Goal: Task Accomplishment & Management: Manage account settings

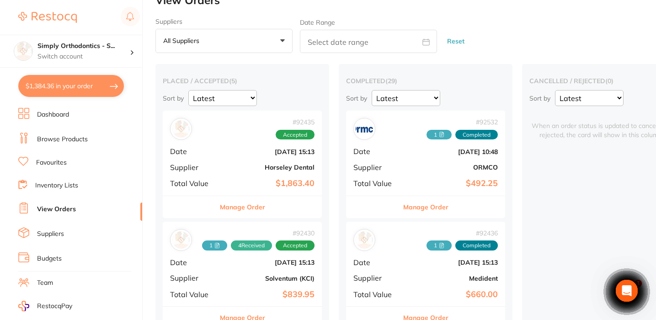
scroll to position [0, 2]
click at [104, 42] on h4 "Simply Orthodontics - S..." at bounding box center [84, 46] width 92 height 9
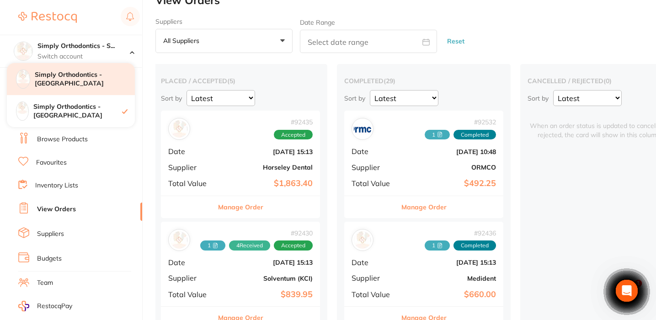
click at [111, 82] on h4 "Simply Orthodontics - [GEOGRAPHIC_DATA]" at bounding box center [85, 79] width 100 height 18
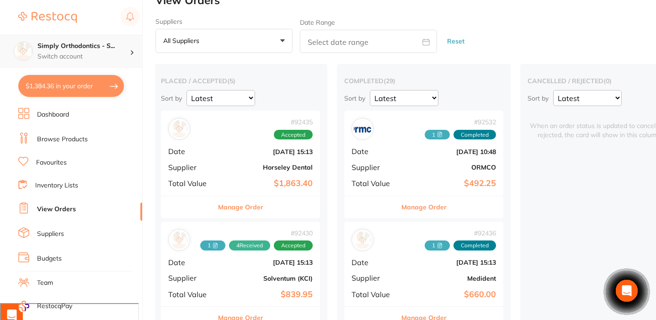
click at [120, 49] on h4 "Simply Orthodontics - S..." at bounding box center [84, 46] width 92 height 9
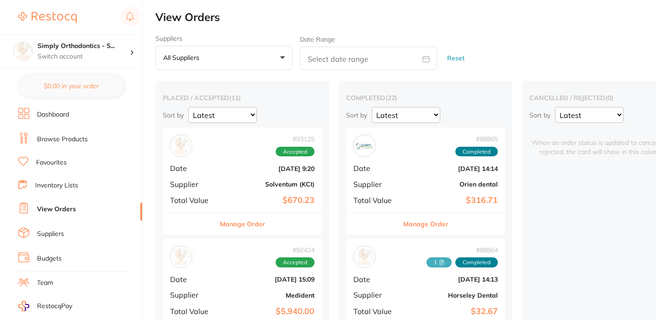
click at [52, 205] on link "View Orders" at bounding box center [56, 209] width 39 height 9
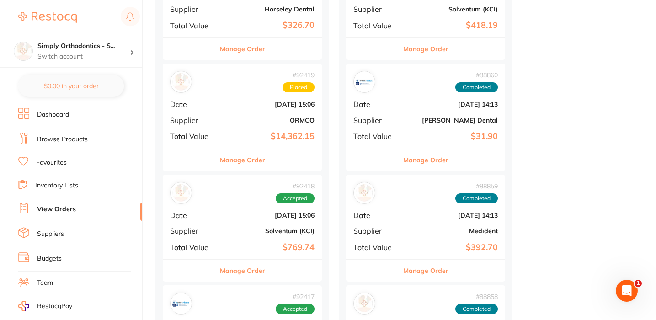
scroll to position [619, 0]
click at [244, 117] on b "ORMCO" at bounding box center [268, 119] width 91 height 7
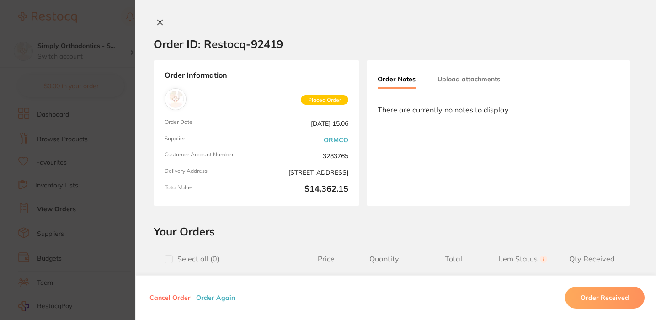
click at [158, 22] on icon at bounding box center [160, 22] width 5 height 5
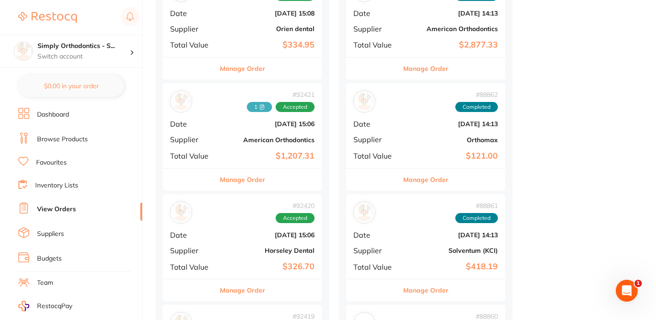
scroll to position [376, 0]
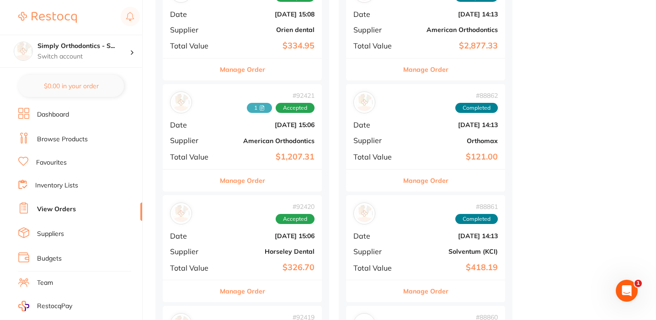
click at [229, 145] on div "# 92421 1 Accepted Date [DATE] 15:06 Supplier American Orthodontics Total Value…" at bounding box center [242, 126] width 159 height 85
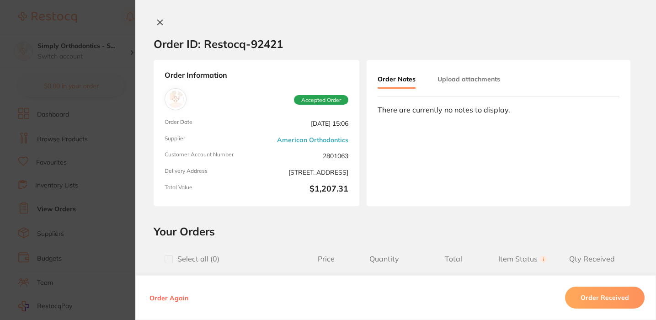
click at [462, 86] on button "Upload attachments" at bounding box center [469, 79] width 63 height 16
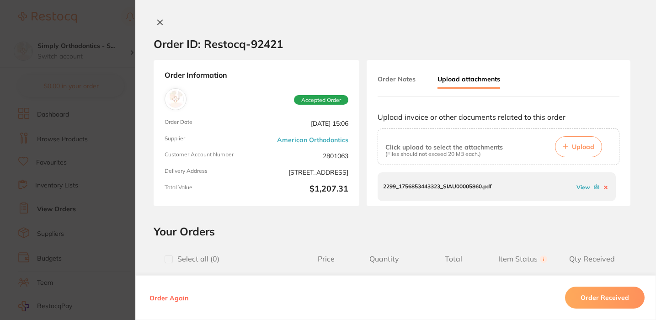
click at [580, 188] on link "View" at bounding box center [584, 187] width 14 height 7
click at [158, 24] on icon at bounding box center [159, 22] width 7 height 7
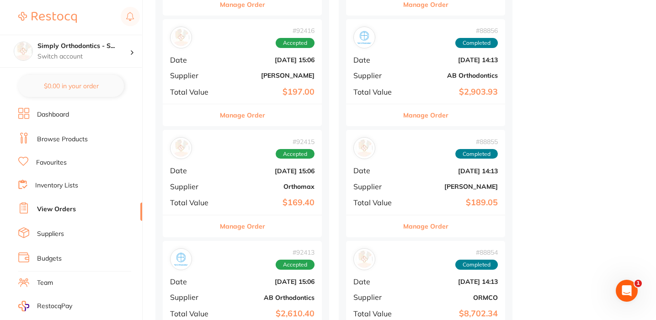
scroll to position [995, 0]
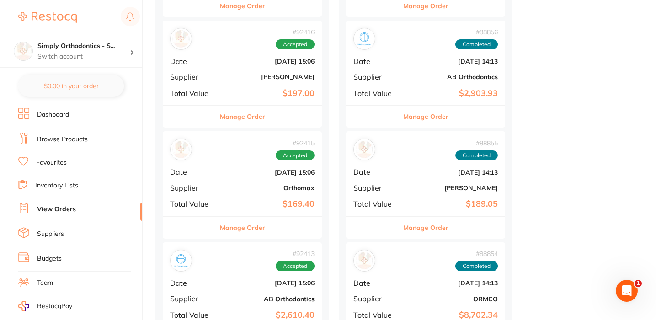
click at [245, 66] on div "# 92416 Accepted Date [DATE] 15:06 Supplier [PERSON_NAME] Total Value $197.00" at bounding box center [242, 63] width 159 height 85
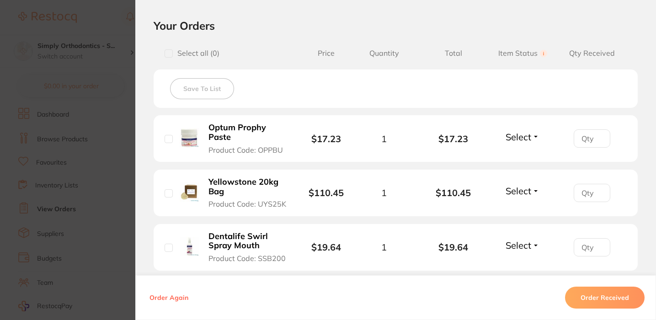
scroll to position [205, 0]
click at [525, 142] on span "Select" at bounding box center [519, 137] width 26 height 11
click at [521, 158] on span "Received" at bounding box center [522, 157] width 23 height 7
click at [515, 197] on span "Select" at bounding box center [519, 191] width 26 height 11
click at [519, 211] on span "Received" at bounding box center [522, 211] width 23 height 7
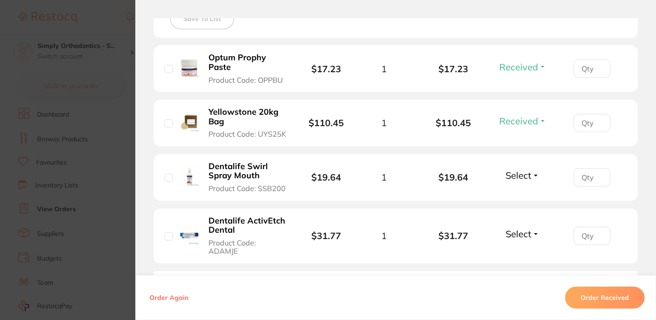
scroll to position [277, 0]
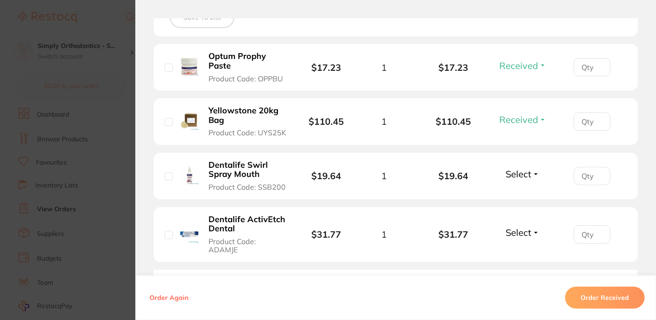
click at [520, 177] on span "Select" at bounding box center [519, 173] width 26 height 11
click at [514, 194] on span "Received" at bounding box center [522, 193] width 23 height 7
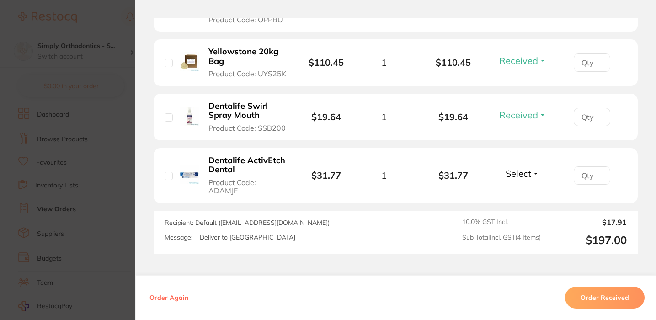
scroll to position [338, 0]
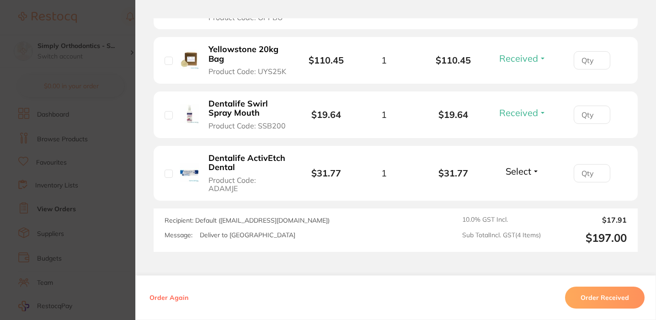
click at [523, 174] on span "Select" at bounding box center [519, 171] width 26 height 11
click at [528, 187] on button "Received" at bounding box center [522, 191] width 23 height 14
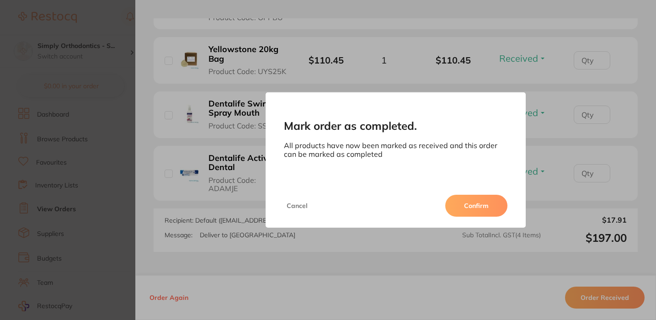
click at [486, 205] on button "Confirm" at bounding box center [476, 206] width 62 height 22
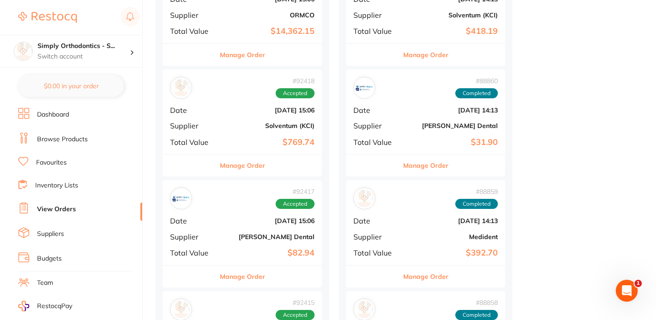
scroll to position [660, 0]
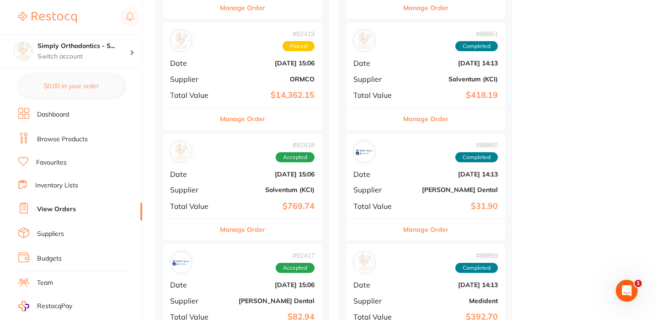
click at [258, 191] on div "# 92418 Accepted Date [DATE] 15:06 Supplier Solventum (KCI) Total Value $769.74" at bounding box center [242, 176] width 159 height 85
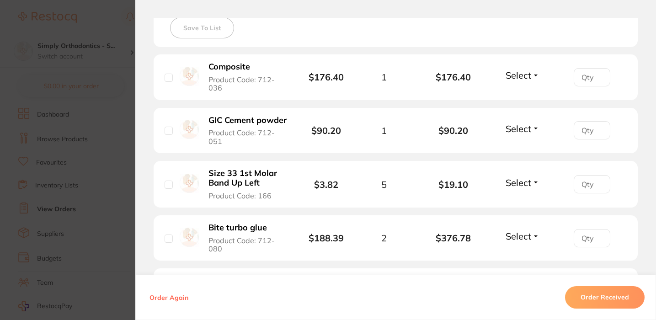
scroll to position [276, 0]
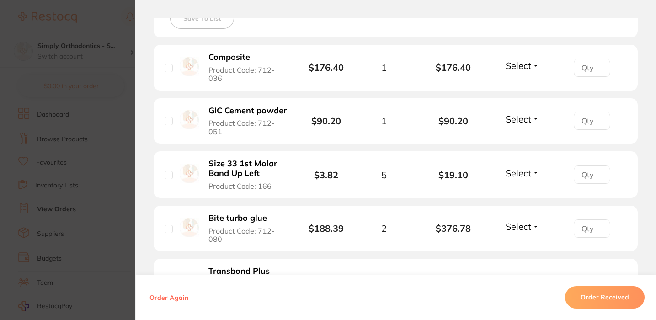
click at [517, 125] on span "Select" at bounding box center [519, 118] width 26 height 11
click at [521, 142] on span "Received" at bounding box center [522, 138] width 23 height 7
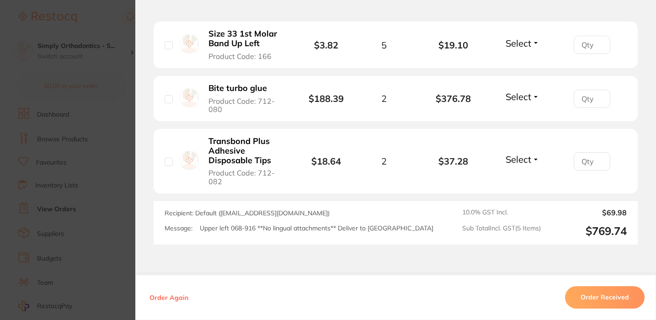
scroll to position [407, 0]
click at [521, 164] on span "Select" at bounding box center [519, 158] width 26 height 11
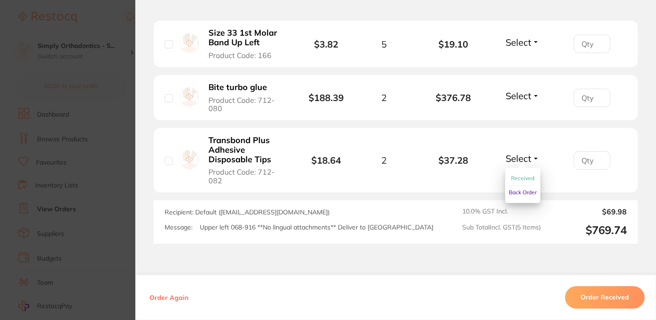
click at [519, 182] on span "Received" at bounding box center [522, 178] width 23 height 7
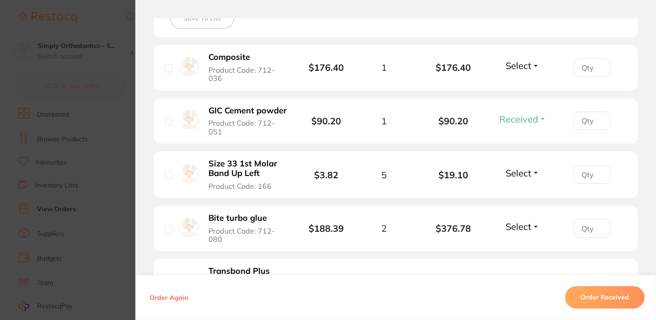
scroll to position [282, 0]
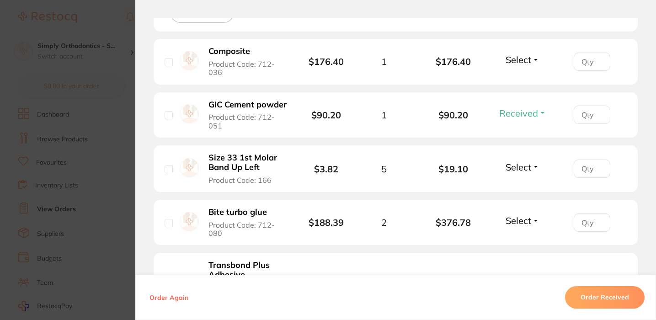
click at [533, 226] on button "Select" at bounding box center [522, 220] width 39 height 11
click at [518, 244] on span "Received" at bounding box center [522, 240] width 23 height 7
click at [519, 59] on span "Select" at bounding box center [519, 59] width 26 height 11
click at [522, 78] on button "Received" at bounding box center [522, 80] width 23 height 14
click at [515, 173] on span "Select" at bounding box center [519, 166] width 26 height 11
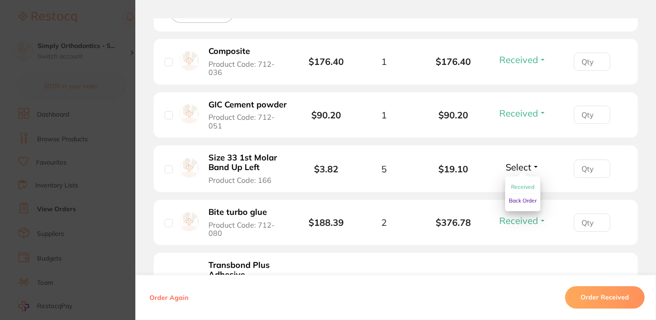
click at [514, 204] on span "Back Order" at bounding box center [523, 200] width 28 height 7
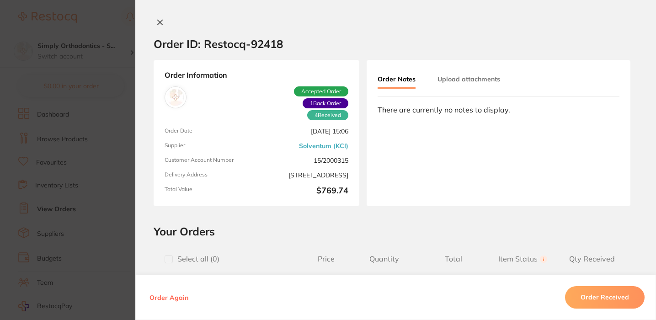
scroll to position [0, 0]
click at [158, 22] on icon at bounding box center [160, 22] width 5 height 5
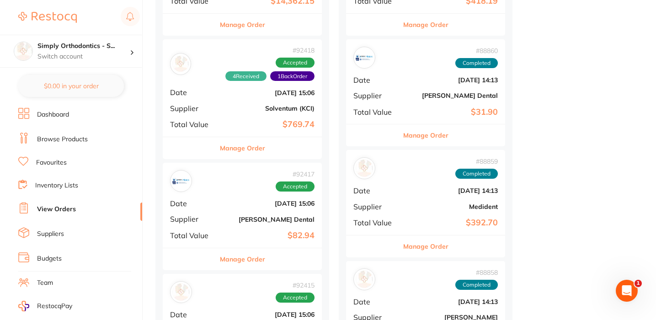
scroll to position [765, 0]
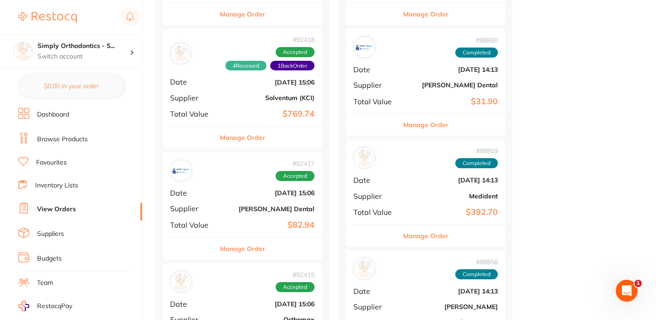
click at [239, 220] on b "$82.94" at bounding box center [268, 225] width 91 height 10
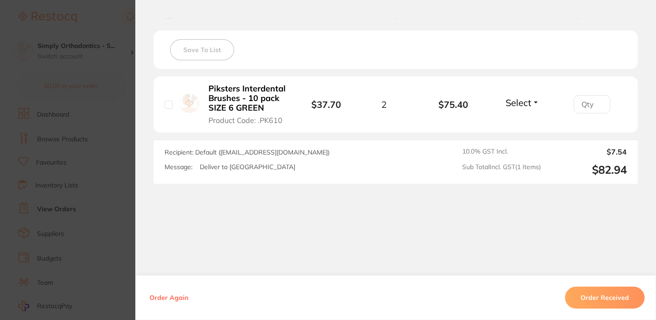
scroll to position [777, 0]
click at [522, 103] on span "Select" at bounding box center [519, 102] width 26 height 11
click at [521, 123] on span "Received" at bounding box center [522, 122] width 23 height 7
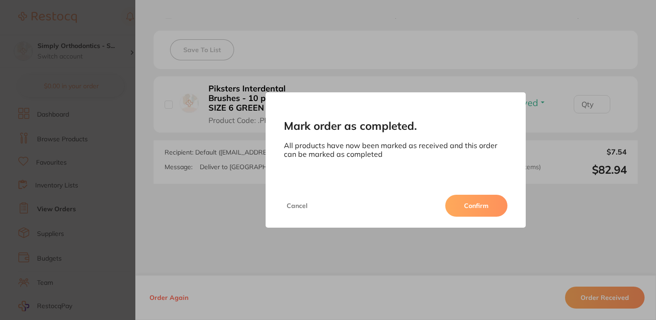
click at [476, 204] on button "Confirm" at bounding box center [476, 206] width 62 height 22
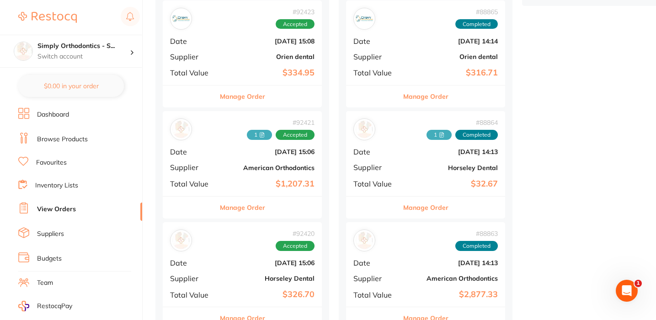
scroll to position [338, 0]
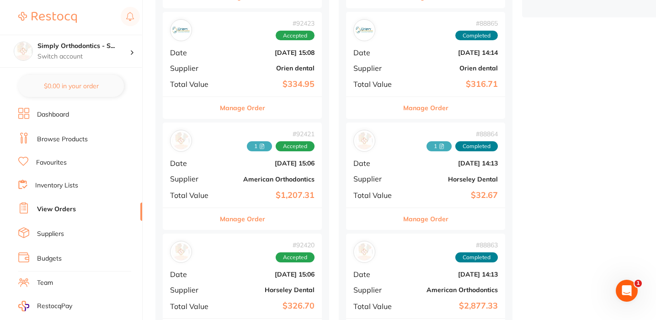
click at [239, 61] on div "# 92423 Accepted Date [DATE] 15:08 Supplier Orien dental Total Value $334.95" at bounding box center [242, 54] width 159 height 85
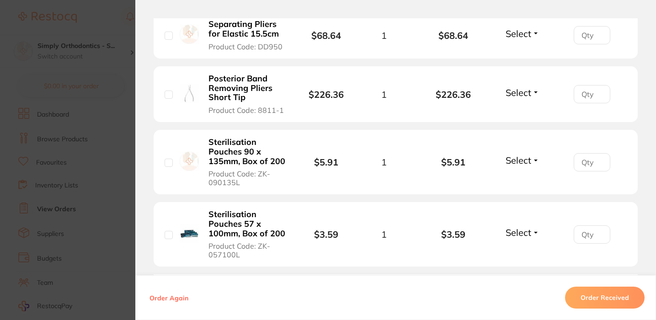
scroll to position [306, 0]
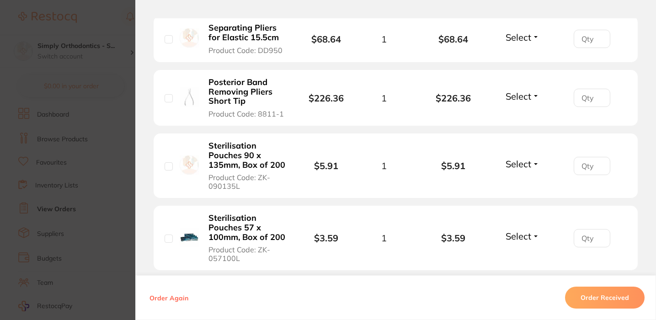
click at [520, 36] on span "Select" at bounding box center [519, 37] width 26 height 11
click at [519, 58] on span "Received" at bounding box center [522, 57] width 23 height 7
click at [520, 94] on span "Select" at bounding box center [519, 96] width 26 height 11
click at [518, 113] on button "Received" at bounding box center [522, 116] width 23 height 14
click at [513, 165] on span "Select" at bounding box center [519, 163] width 26 height 11
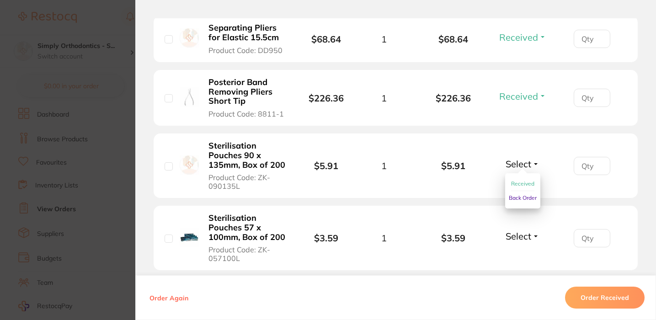
click at [516, 183] on button "Received" at bounding box center [522, 184] width 23 height 14
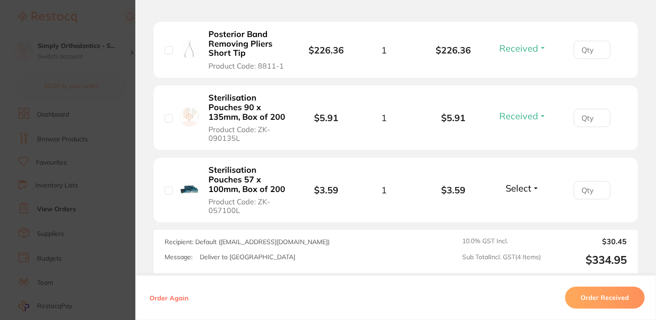
scroll to position [356, 0]
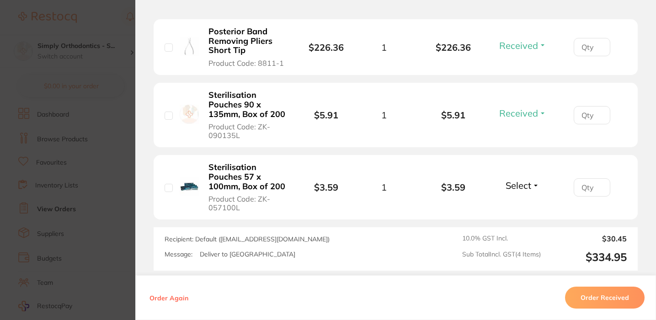
click at [522, 186] on span "Select" at bounding box center [519, 185] width 26 height 11
click at [518, 204] on button "Received" at bounding box center [522, 205] width 23 height 14
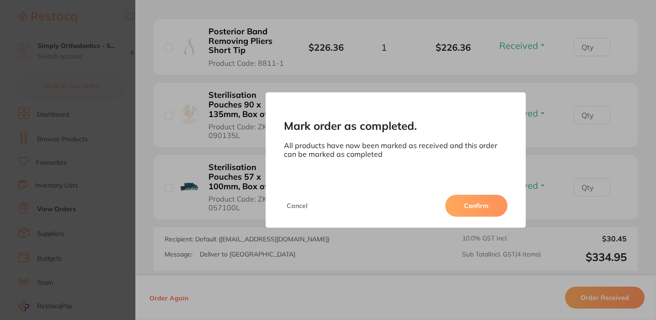
click at [475, 204] on button "Confirm" at bounding box center [476, 206] width 62 height 22
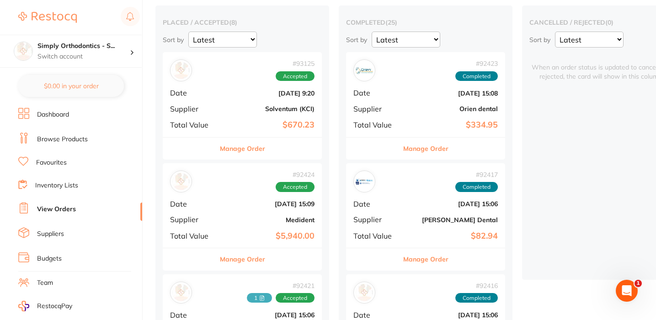
scroll to position [77, 0]
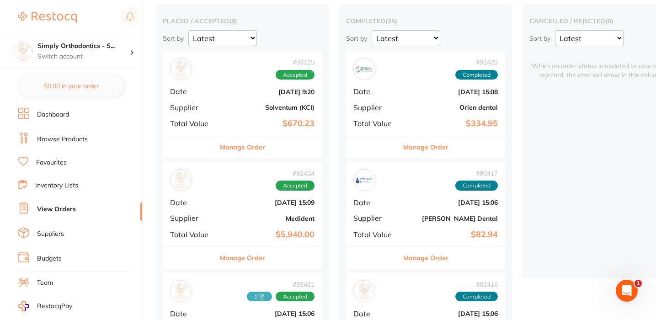
click at [253, 119] on b "$670.23" at bounding box center [268, 124] width 91 height 10
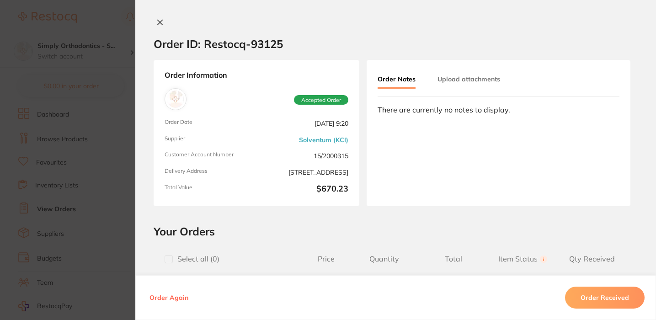
click at [156, 20] on icon at bounding box center [159, 22] width 7 height 7
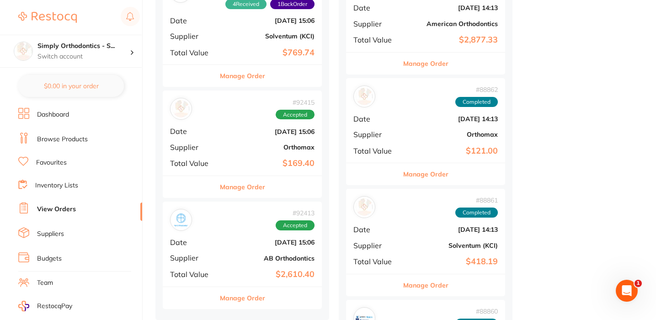
scroll to position [749, 0]
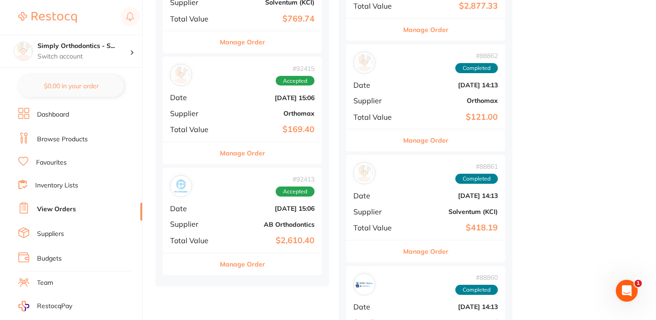
click at [247, 125] on b "$169.40" at bounding box center [268, 130] width 91 height 10
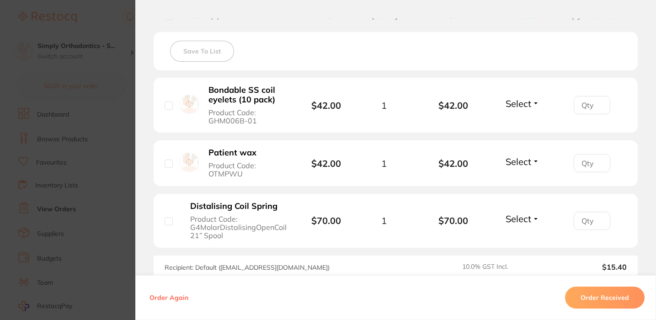
scroll to position [251, 0]
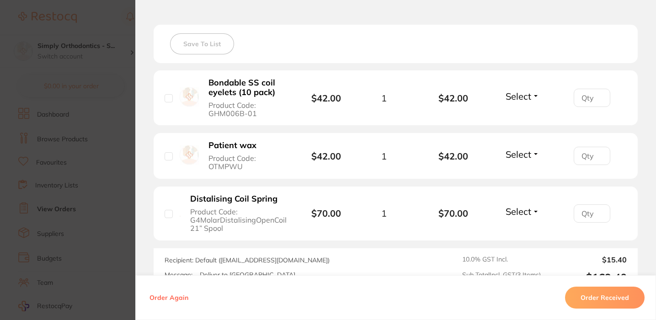
click at [516, 101] on span "Select" at bounding box center [519, 96] width 26 height 11
click at [515, 117] on span "Received" at bounding box center [522, 116] width 23 height 7
click at [507, 158] on span "Select" at bounding box center [519, 154] width 26 height 11
click at [517, 172] on button "Received" at bounding box center [522, 174] width 23 height 14
click at [519, 215] on span "Select" at bounding box center [519, 211] width 26 height 11
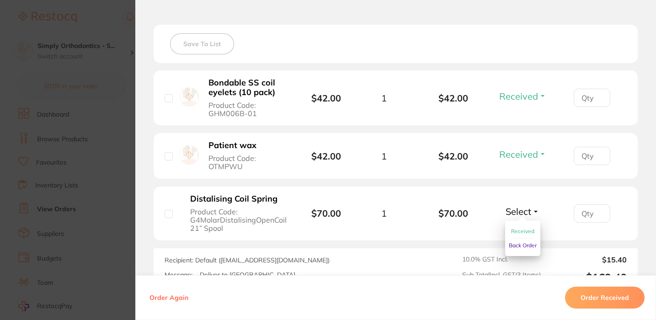
click at [525, 235] on span "Received" at bounding box center [522, 231] width 23 height 7
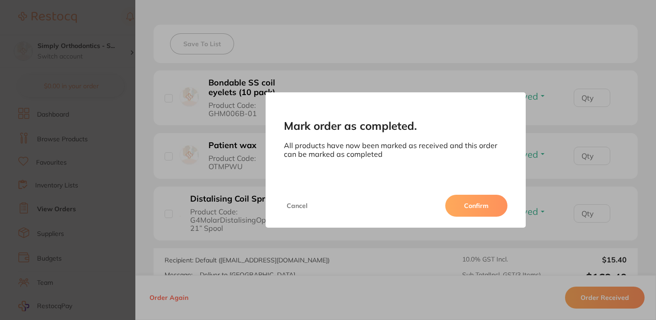
click at [467, 206] on button "Confirm" at bounding box center [476, 206] width 62 height 22
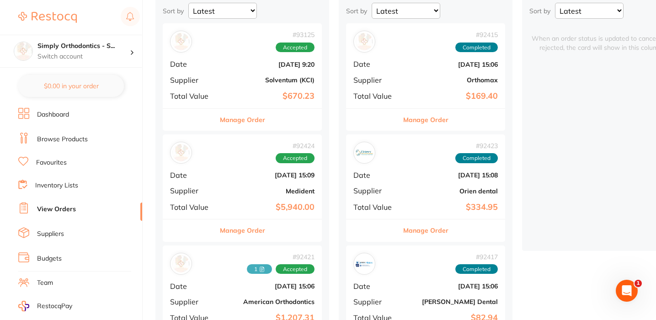
scroll to position [117, 0]
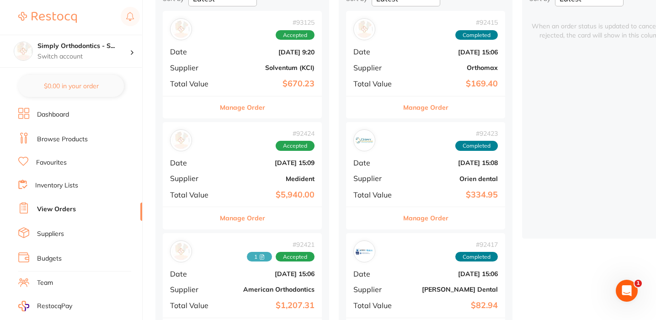
click at [241, 72] on div "# 93125 Accepted Date [DATE] 9:20 Supplier Solventum (KCI) Total Value $670.23" at bounding box center [242, 53] width 159 height 85
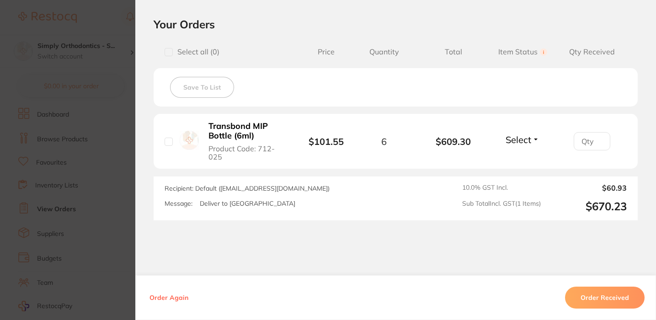
scroll to position [213, 0]
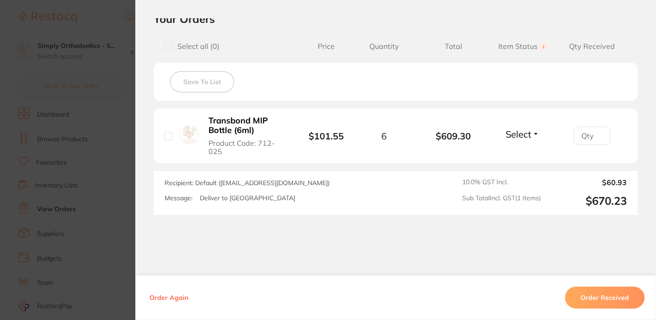
click at [519, 133] on span "Select" at bounding box center [519, 134] width 26 height 11
click at [524, 154] on span "Received" at bounding box center [522, 153] width 23 height 7
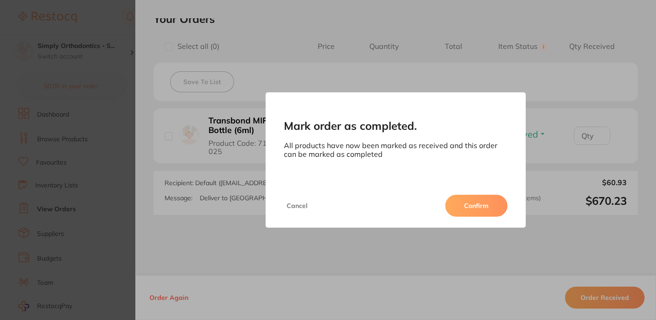
click at [491, 211] on button "Confirm" at bounding box center [476, 206] width 62 height 22
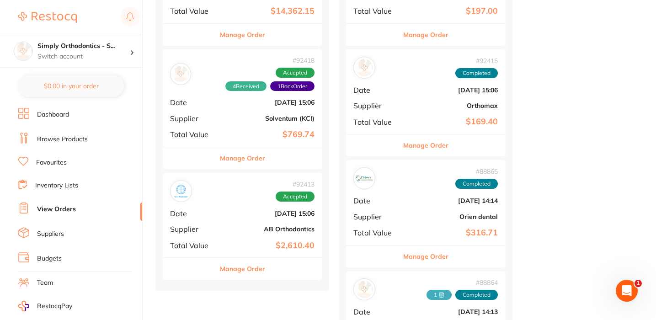
scroll to position [523, 0]
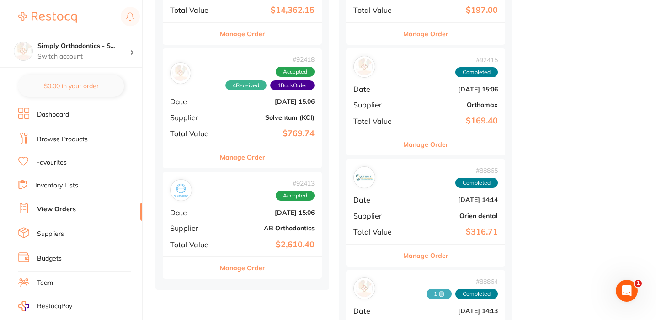
click at [239, 265] on button "Manage Order" at bounding box center [242, 268] width 45 height 22
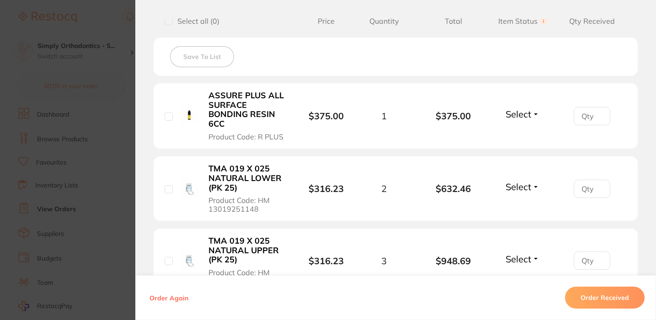
scroll to position [353, 0]
click at [515, 113] on span "Select" at bounding box center [519, 112] width 26 height 11
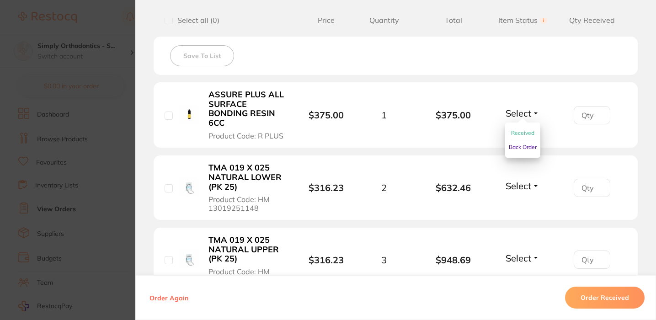
click at [516, 132] on span "Received" at bounding box center [522, 132] width 23 height 7
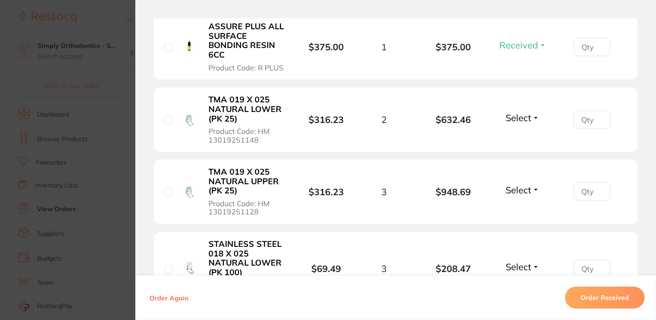
scroll to position [436, 0]
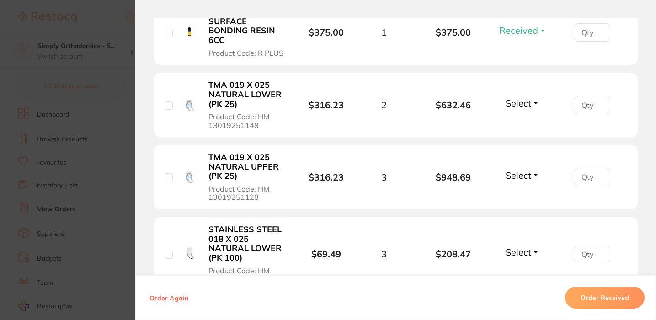
click at [517, 105] on span "Select" at bounding box center [519, 102] width 26 height 11
click at [518, 123] on span "Received" at bounding box center [522, 122] width 23 height 7
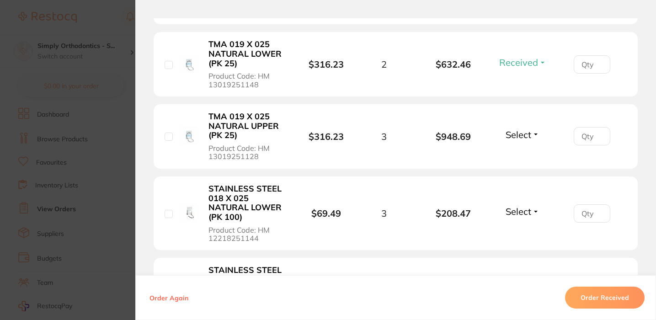
scroll to position [480, 0]
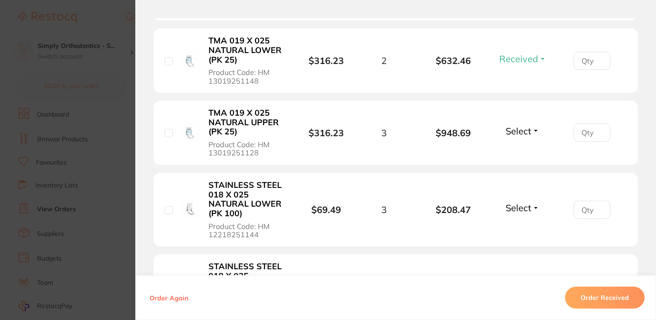
click at [515, 135] on span "Select" at bounding box center [519, 130] width 26 height 11
click at [515, 150] on span "Received" at bounding box center [522, 150] width 23 height 7
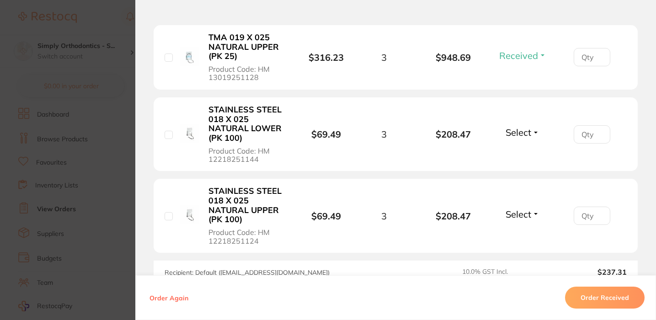
scroll to position [574, 0]
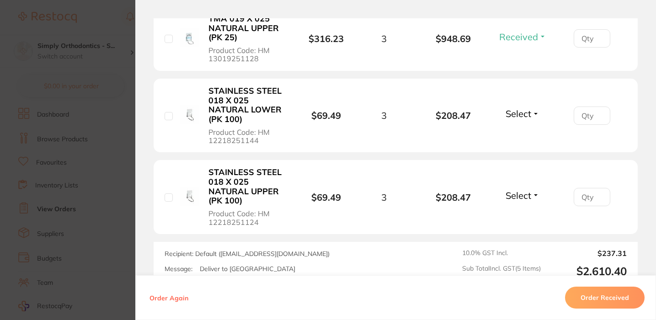
click at [527, 118] on span "Select" at bounding box center [519, 113] width 26 height 11
click at [521, 132] on span "Received" at bounding box center [522, 133] width 23 height 7
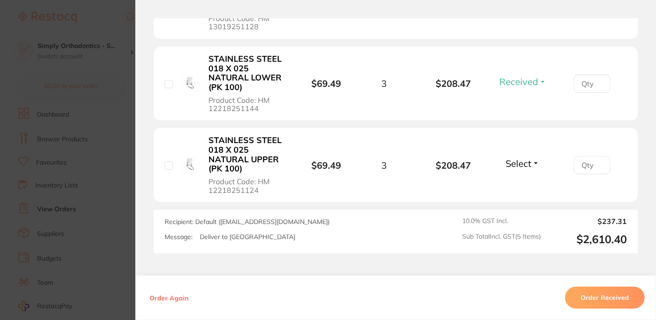
scroll to position [609, 0]
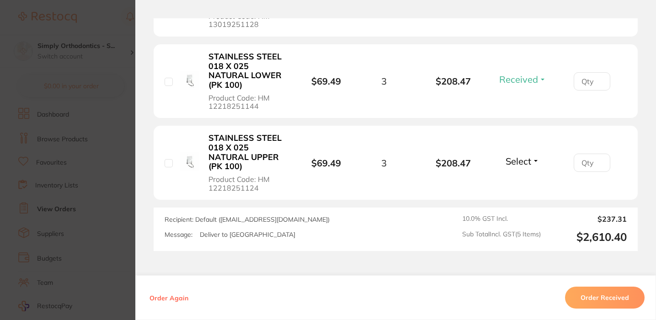
click at [515, 159] on span "Select" at bounding box center [519, 160] width 26 height 11
click at [520, 180] on span "Received" at bounding box center [522, 180] width 23 height 7
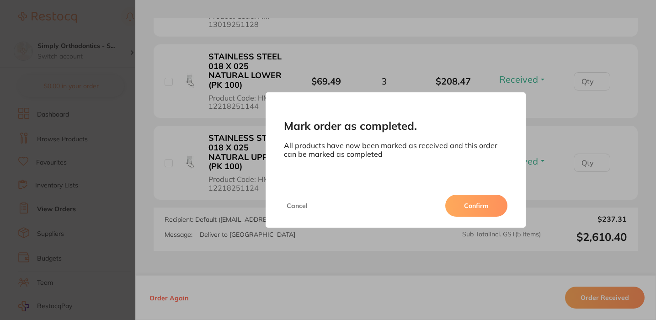
click at [494, 209] on button "Confirm" at bounding box center [476, 206] width 62 height 22
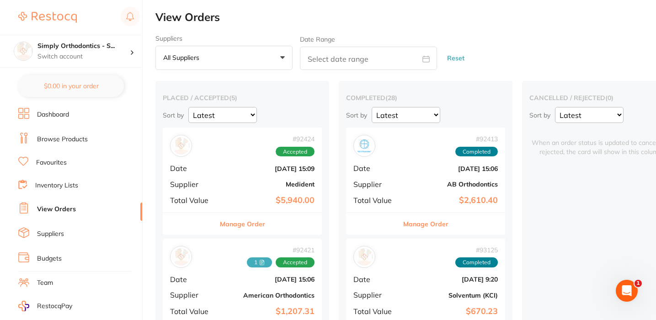
click at [419, 220] on button "Manage Order" at bounding box center [425, 224] width 45 height 22
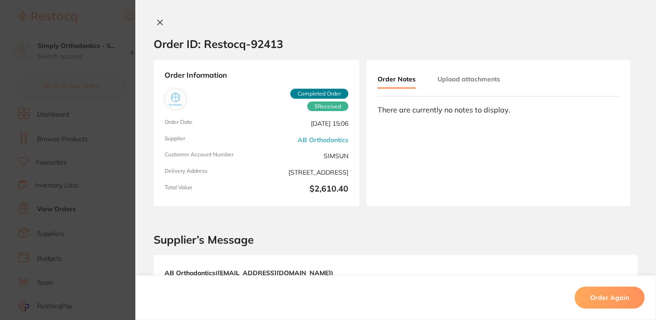
click at [158, 24] on icon at bounding box center [160, 22] width 5 height 5
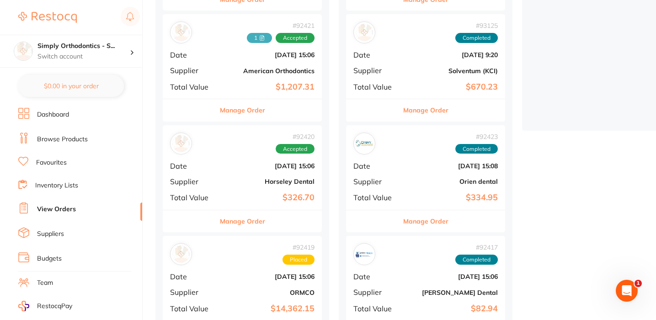
scroll to position [232, 0]
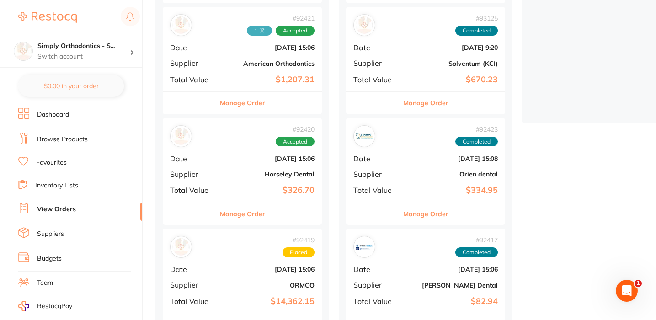
click at [245, 181] on div "# 92420 Accepted Date [DATE] 15:06 Supplier Horseley Dental Total Value $326.70" at bounding box center [242, 160] width 159 height 85
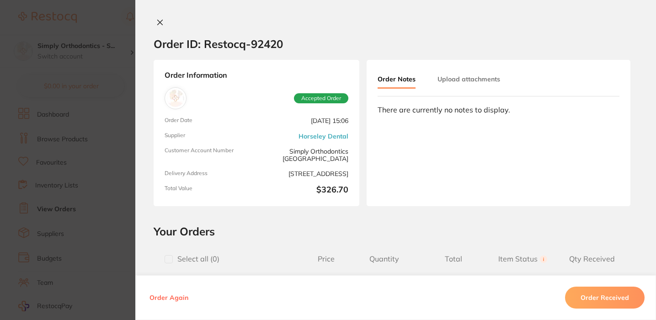
click at [158, 20] on icon at bounding box center [160, 22] width 5 height 5
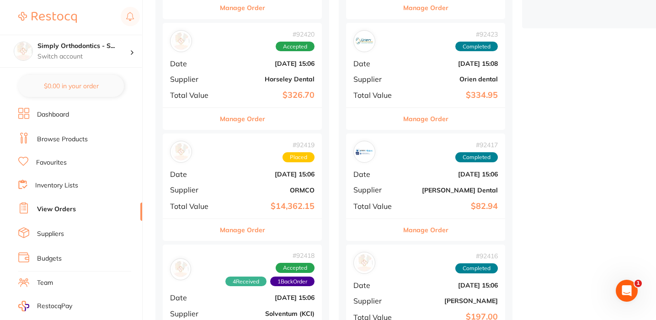
scroll to position [337, 0]
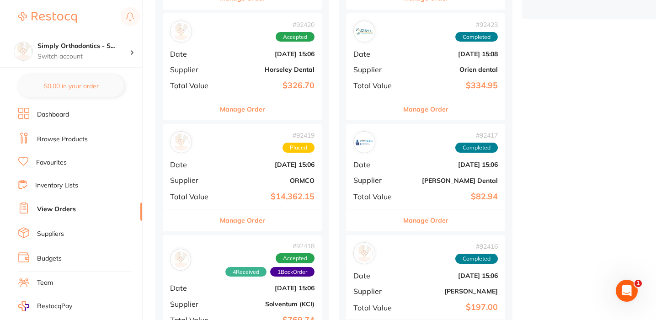
click at [249, 182] on div "# 92419 Placed Date [DATE] 15:06 Supplier ORMCO Total Value $14,362.15" at bounding box center [242, 166] width 159 height 85
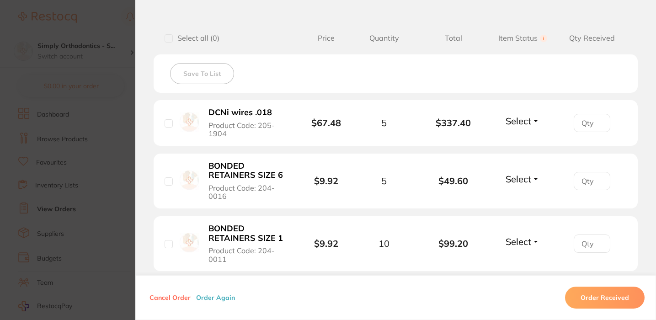
scroll to position [232, 0]
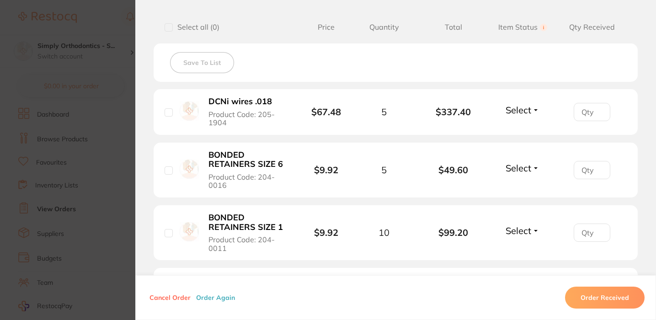
click at [522, 112] on span "Select" at bounding box center [519, 109] width 26 height 11
click at [521, 129] on span "Received" at bounding box center [522, 129] width 23 height 7
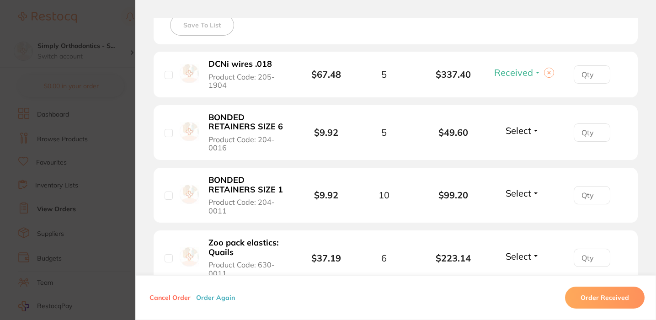
scroll to position [274, 0]
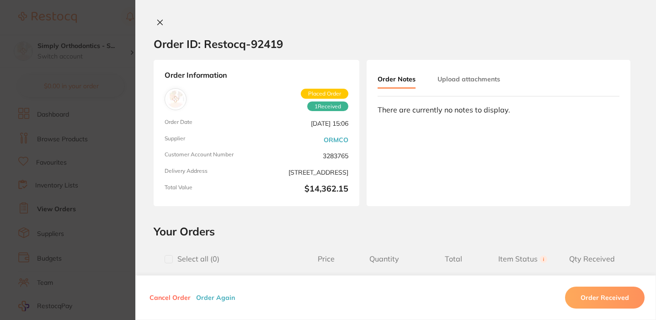
scroll to position [274, 0]
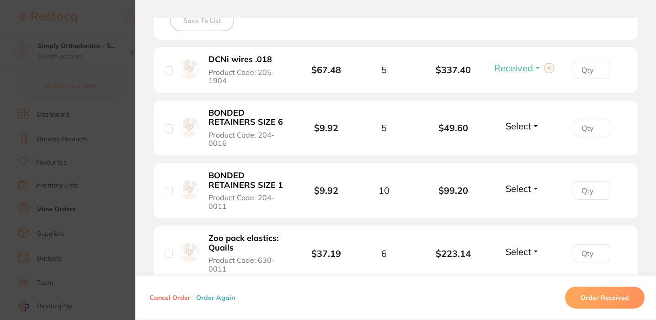
click at [521, 123] on span "Select" at bounding box center [519, 125] width 26 height 11
click at [523, 148] on span "Received" at bounding box center [522, 145] width 23 height 7
click at [509, 193] on span "Select" at bounding box center [519, 188] width 26 height 11
click at [517, 207] on button "Received" at bounding box center [522, 209] width 23 height 14
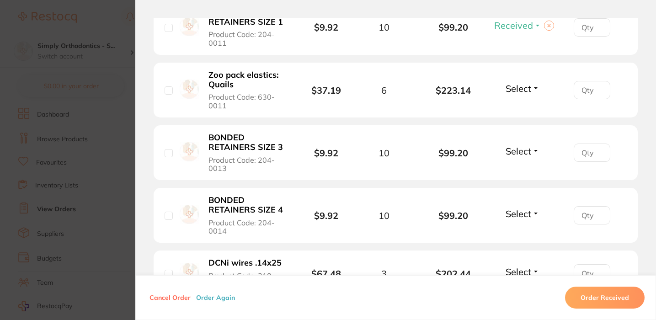
scroll to position [447, 0]
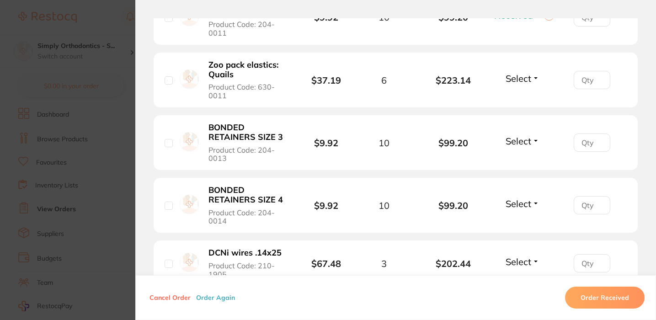
click at [518, 80] on span "Select" at bounding box center [519, 78] width 26 height 11
click at [520, 99] on span "Received" at bounding box center [522, 98] width 23 height 7
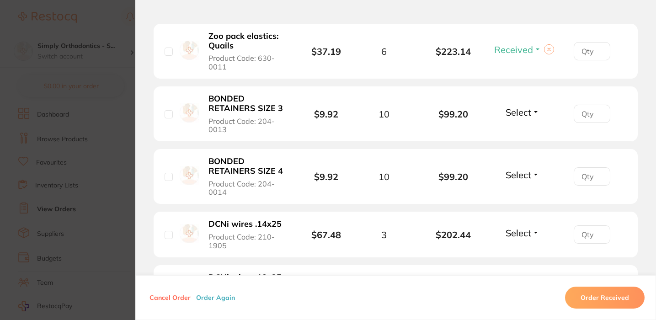
scroll to position [479, 0]
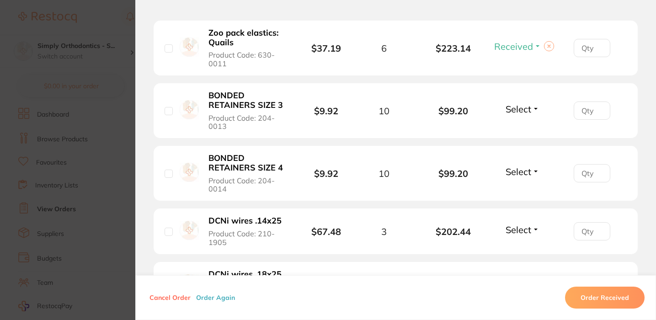
click at [517, 115] on span "Select" at bounding box center [519, 108] width 26 height 11
click at [515, 130] on span "Received" at bounding box center [522, 128] width 23 height 7
click at [513, 177] on button "Select" at bounding box center [522, 171] width 39 height 11
click at [516, 192] on button "Received" at bounding box center [522, 192] width 23 height 14
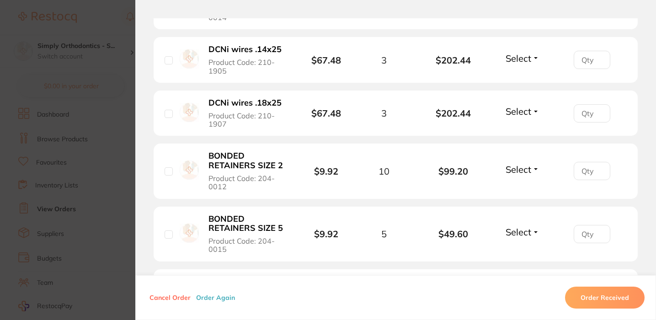
scroll to position [653, 0]
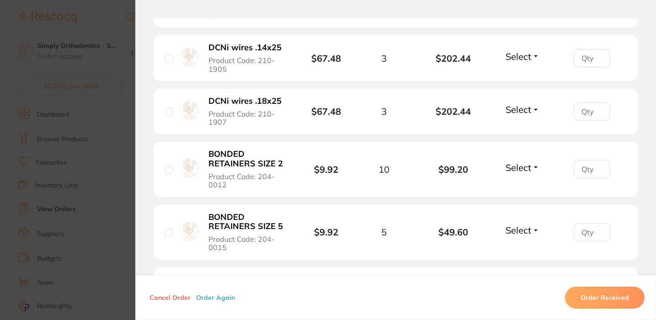
click at [525, 62] on span "Select" at bounding box center [519, 56] width 26 height 11
click at [521, 80] on span "Received" at bounding box center [522, 76] width 23 height 7
click at [520, 113] on span "Select" at bounding box center [519, 109] width 26 height 11
click at [525, 130] on button "Received" at bounding box center [522, 130] width 23 height 14
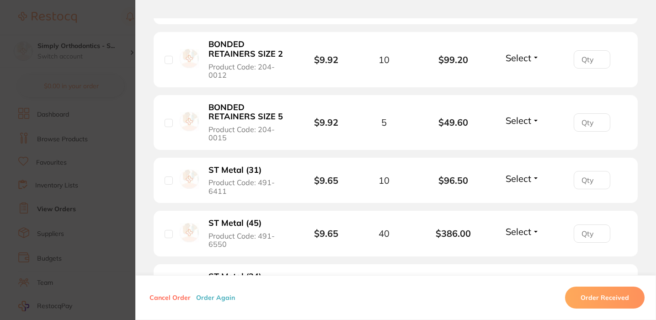
scroll to position [764, 0]
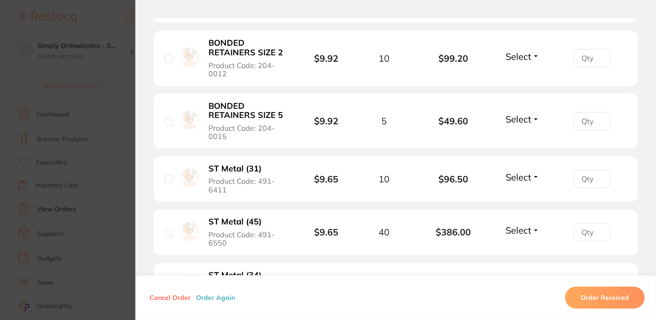
click at [512, 58] on span "Select" at bounding box center [519, 56] width 26 height 11
click at [519, 78] on button "Received" at bounding box center [522, 77] width 23 height 14
click at [522, 122] on span "Select" at bounding box center [519, 118] width 26 height 11
click at [522, 142] on span "Received" at bounding box center [522, 138] width 23 height 7
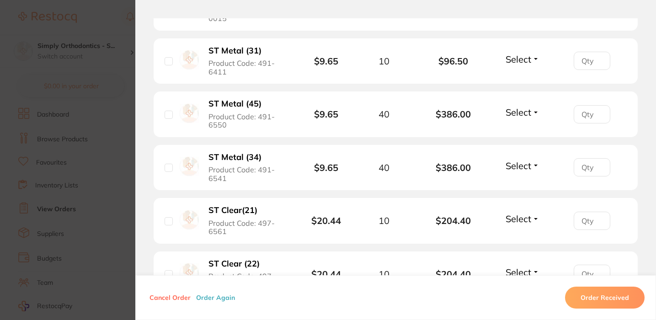
scroll to position [887, 0]
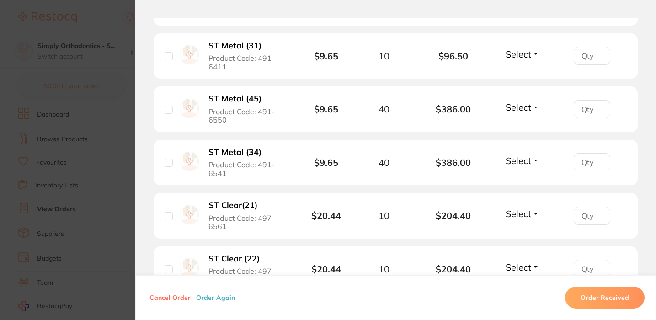
click at [520, 60] on span "Select" at bounding box center [519, 53] width 26 height 11
click at [513, 77] on span "Received" at bounding box center [522, 73] width 23 height 7
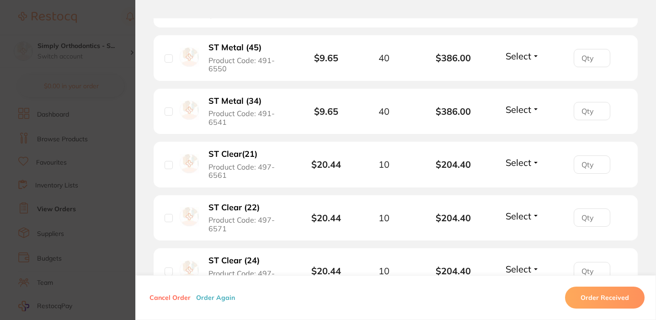
scroll to position [939, 0]
click at [519, 61] on span "Select" at bounding box center [519, 54] width 26 height 11
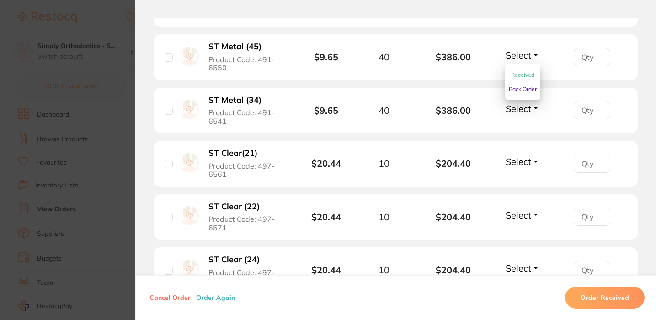
click at [519, 78] on span "Received" at bounding box center [522, 74] width 23 height 7
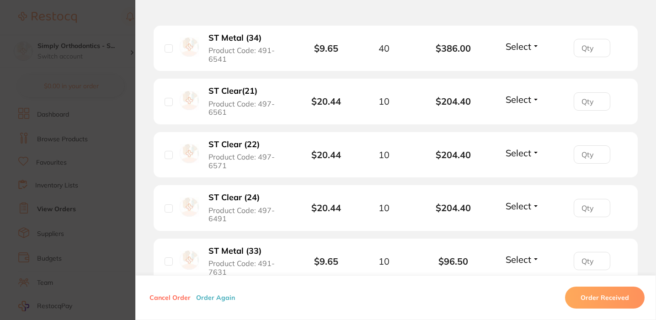
scroll to position [1003, 0]
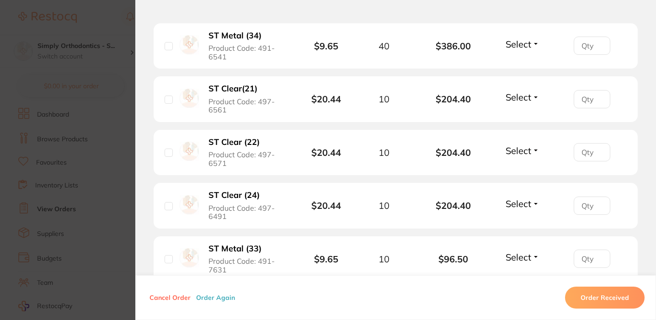
click at [521, 50] on span "Select" at bounding box center [519, 43] width 26 height 11
click at [517, 67] on span "Received" at bounding box center [522, 63] width 23 height 7
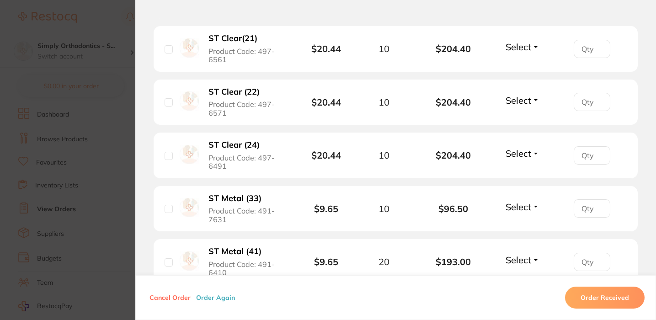
scroll to position [1060, 0]
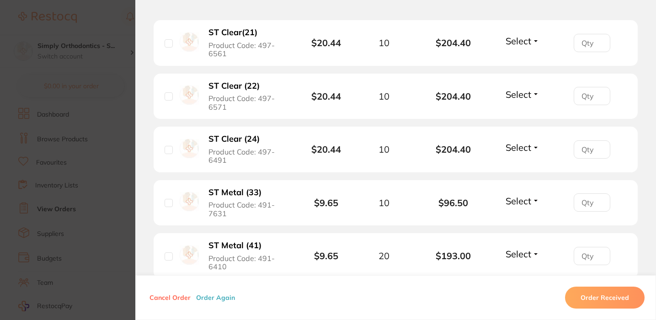
click at [513, 43] on span "Select" at bounding box center [519, 40] width 26 height 11
click at [511, 65] on button "Received" at bounding box center [522, 61] width 23 height 14
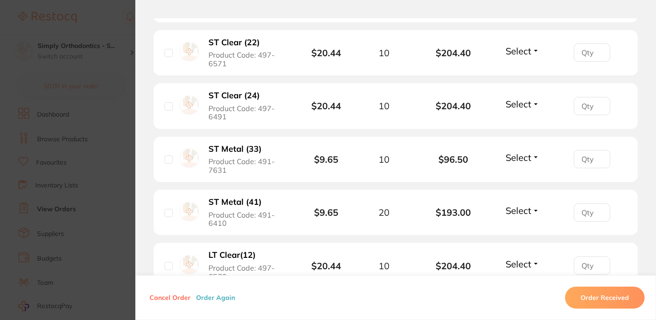
scroll to position [1115, 0]
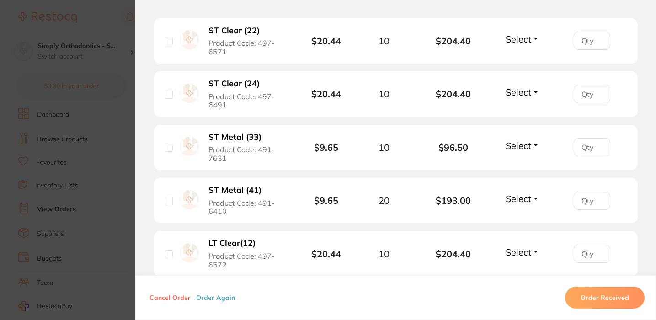
click at [528, 45] on span "Select" at bounding box center [519, 38] width 26 height 11
click at [519, 64] on button "Received" at bounding box center [522, 59] width 23 height 14
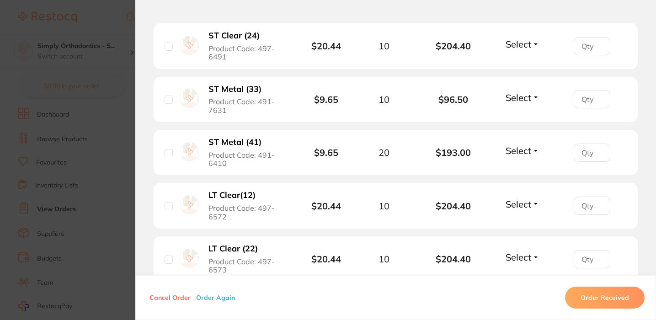
scroll to position [1164, 0]
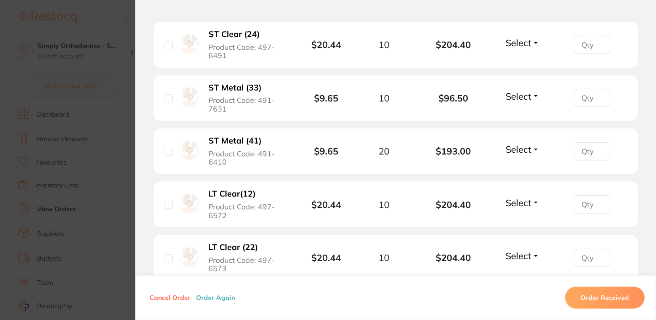
click at [524, 48] on span "Select" at bounding box center [519, 42] width 26 height 11
click at [519, 69] on button "Received" at bounding box center [522, 63] width 23 height 14
click at [517, 102] on span "Select" at bounding box center [519, 96] width 26 height 11
click at [520, 122] on button "Received" at bounding box center [522, 116] width 23 height 14
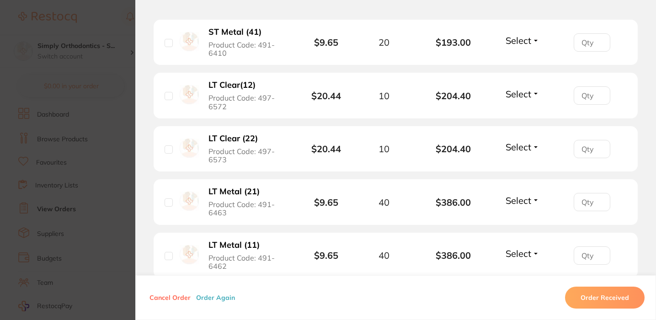
click at [517, 46] on span "Select" at bounding box center [519, 40] width 26 height 11
click at [515, 67] on button "Received" at bounding box center [522, 61] width 23 height 14
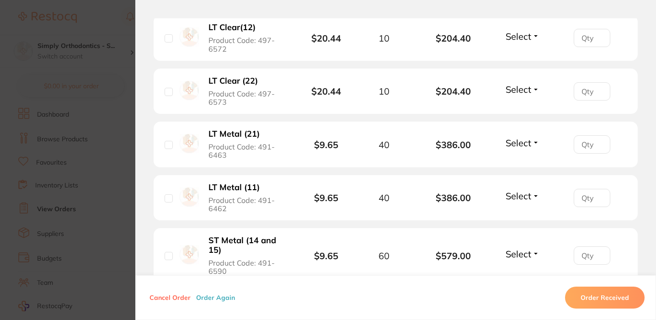
scroll to position [1331, 0]
click at [515, 42] on span "Select" at bounding box center [519, 35] width 26 height 11
click at [517, 59] on span "Received" at bounding box center [522, 55] width 23 height 7
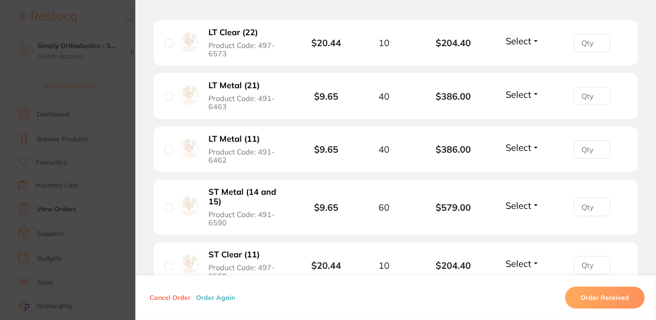
scroll to position [1381, 0]
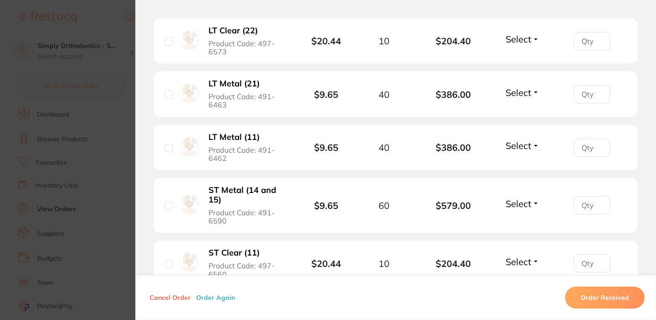
click at [517, 45] on span "Select" at bounding box center [519, 38] width 26 height 11
click at [515, 62] on span "Received" at bounding box center [522, 58] width 23 height 7
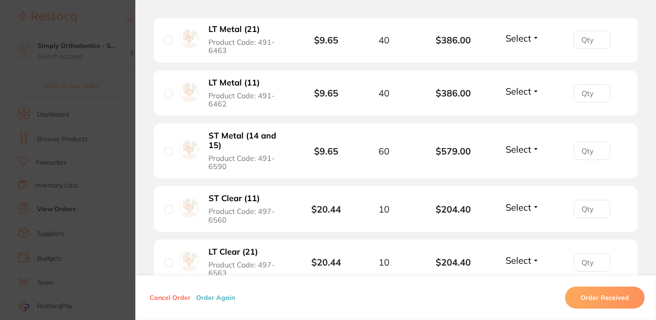
scroll to position [1436, 0]
click at [518, 43] on span "Select" at bounding box center [519, 37] width 26 height 11
click at [520, 61] on span "Received" at bounding box center [522, 57] width 23 height 7
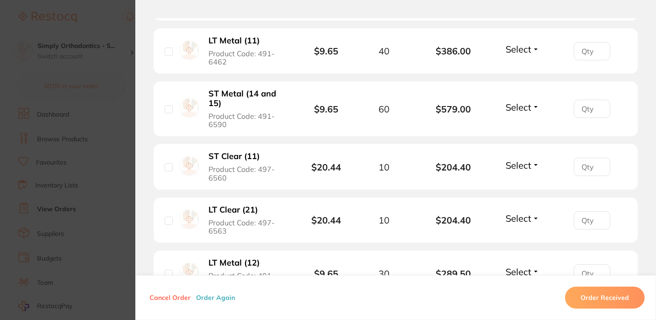
scroll to position [1481, 0]
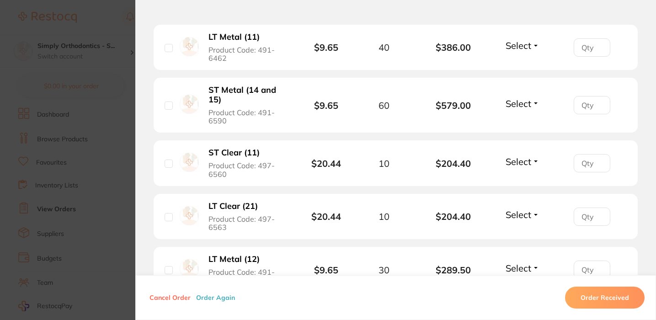
click at [524, 51] on span "Select" at bounding box center [519, 45] width 26 height 11
click at [521, 73] on button "Received" at bounding box center [522, 66] width 23 height 14
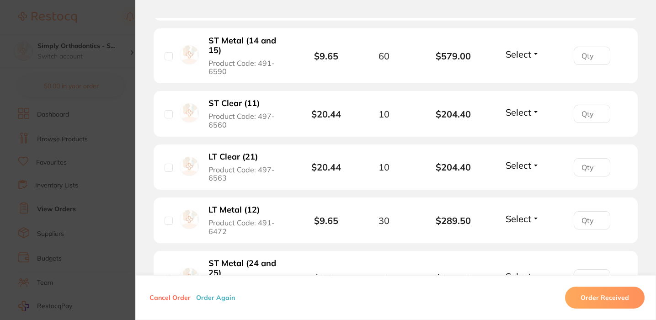
scroll to position [1538, 0]
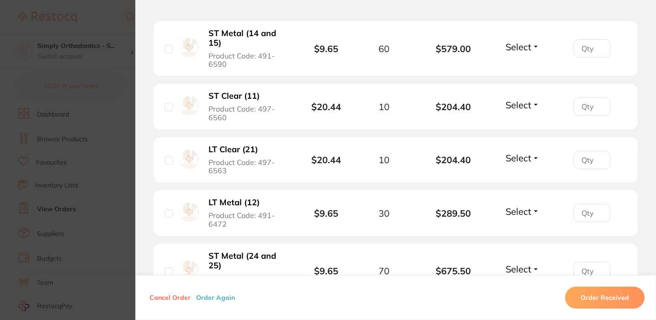
click at [519, 53] on span "Select" at bounding box center [519, 46] width 26 height 11
click at [515, 74] on button "Received" at bounding box center [522, 67] width 23 height 14
click at [517, 111] on button "Select" at bounding box center [522, 104] width 39 height 11
click at [513, 128] on span "Received" at bounding box center [522, 124] width 23 height 7
click at [516, 164] on span "Select" at bounding box center [519, 157] width 26 height 11
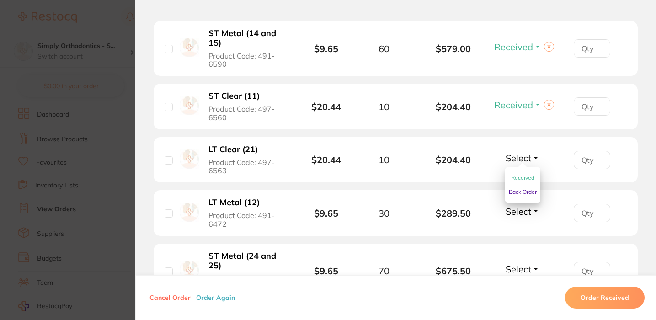
click at [518, 187] on ul "Received Back Order" at bounding box center [522, 184] width 35 height 35
click at [518, 181] on span "Received" at bounding box center [522, 177] width 23 height 7
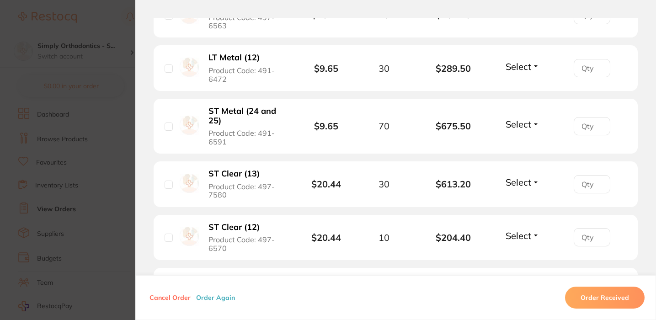
scroll to position [1689, 0]
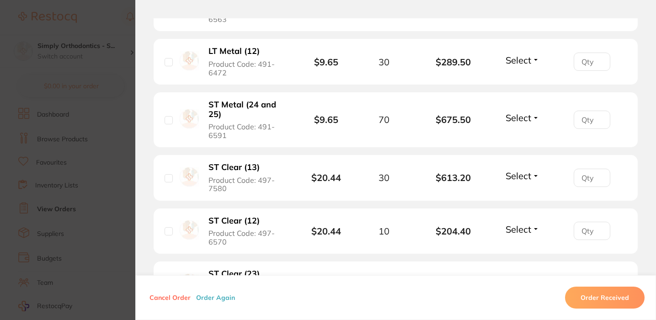
click at [522, 66] on span "Select" at bounding box center [519, 59] width 26 height 11
click at [519, 90] on ul "Received Back Order" at bounding box center [522, 87] width 35 height 35
click at [519, 83] on span "Received" at bounding box center [522, 79] width 23 height 7
click at [515, 123] on span "Select" at bounding box center [519, 117] width 26 height 11
click at [520, 141] on span "Received" at bounding box center [522, 137] width 23 height 7
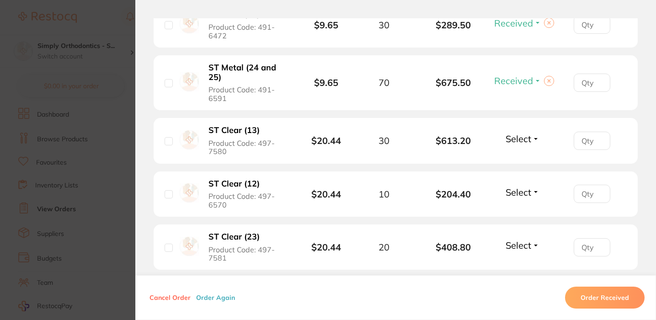
scroll to position [1727, 0]
click at [521, 144] on span "Select" at bounding box center [519, 138] width 26 height 11
click at [519, 166] on button "Received" at bounding box center [522, 158] width 23 height 14
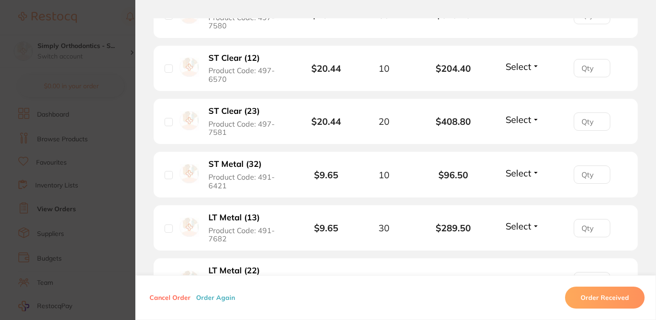
scroll to position [1857, 0]
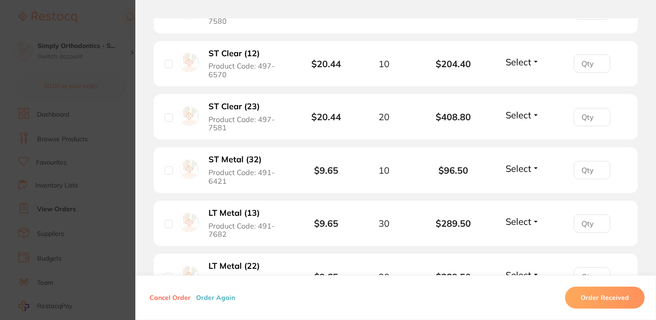
click at [508, 68] on span "Select" at bounding box center [519, 61] width 26 height 11
click at [512, 85] on span "Received" at bounding box center [522, 81] width 23 height 7
click at [508, 124] on div "Select Received Back Order" at bounding box center [522, 116] width 39 height 15
click at [513, 121] on span "Select" at bounding box center [519, 114] width 26 height 11
click at [518, 142] on button "Received" at bounding box center [522, 135] width 23 height 14
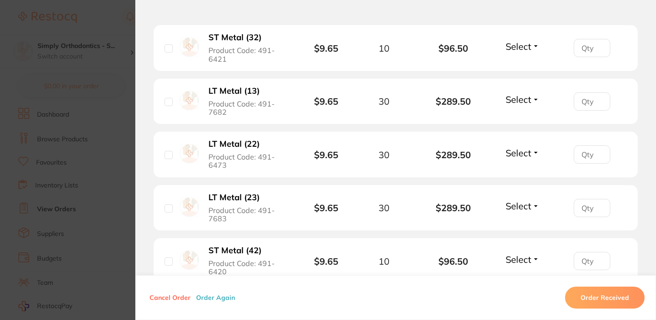
scroll to position [1984, 0]
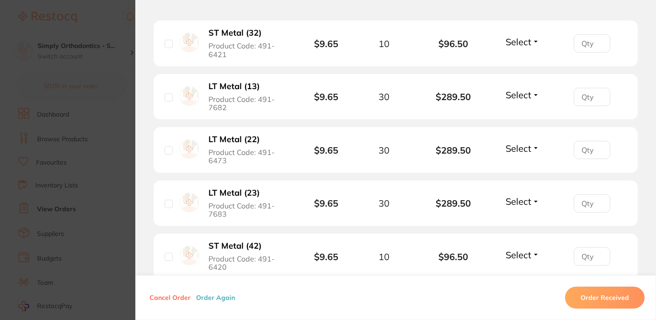
click at [520, 48] on span "Select" at bounding box center [519, 41] width 26 height 11
click at [513, 65] on span "Received" at bounding box center [522, 61] width 23 height 7
click at [529, 101] on span "Select" at bounding box center [519, 94] width 26 height 11
click at [524, 122] on button "Received" at bounding box center [522, 115] width 23 height 14
click at [515, 158] on div "Select Received Back Order" at bounding box center [522, 150] width 39 height 15
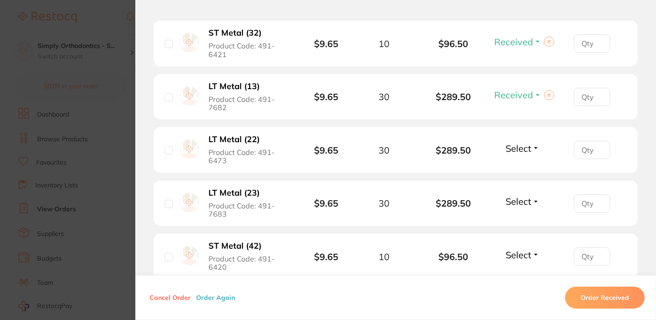
click at [516, 154] on span "Select" at bounding box center [519, 148] width 26 height 11
click at [516, 172] on span "Received" at bounding box center [522, 168] width 23 height 7
click at [516, 207] on span "Select" at bounding box center [519, 201] width 26 height 11
click at [516, 225] on span "Received" at bounding box center [522, 221] width 23 height 7
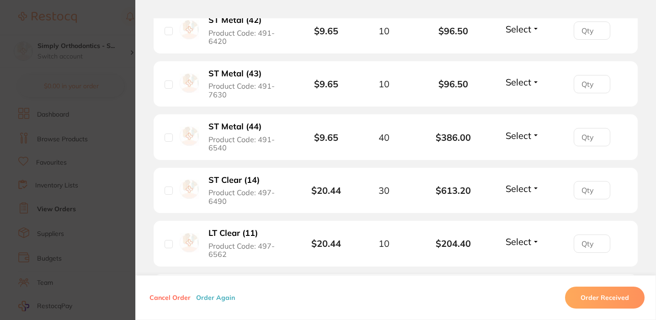
scroll to position [2212, 0]
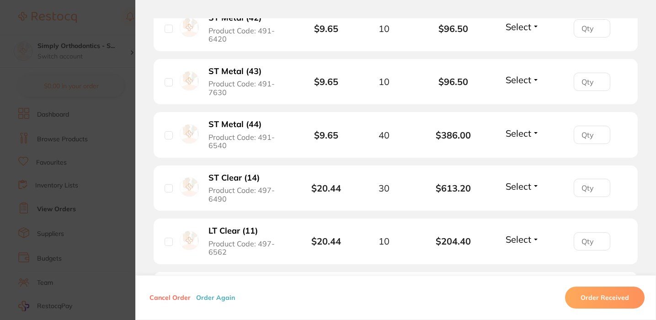
click at [516, 51] on li "ST Metal (42) Product Code: 491-6420 $9.65 10 $96.50 Select Received Back Order" at bounding box center [396, 28] width 484 height 46
click at [521, 32] on span "Select" at bounding box center [519, 26] width 26 height 11
click at [524, 54] on button "Received" at bounding box center [522, 47] width 23 height 14
click at [519, 86] on span "Select" at bounding box center [519, 79] width 26 height 11
click at [518, 107] on button "Received" at bounding box center [522, 100] width 23 height 14
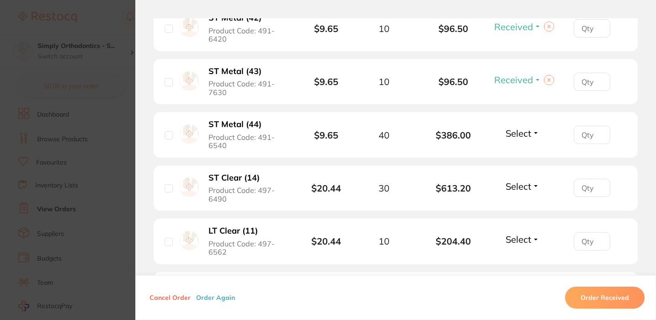
click at [525, 139] on span "Select" at bounding box center [519, 133] width 26 height 11
click at [521, 161] on button "Received" at bounding box center [522, 153] width 23 height 14
click at [519, 192] on span "Select" at bounding box center [519, 186] width 26 height 11
click at [521, 209] on span "Received" at bounding box center [522, 206] width 23 height 7
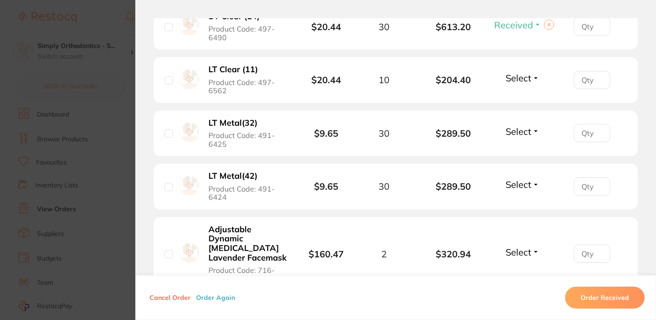
scroll to position [2374, 0]
click at [527, 83] on span "Select" at bounding box center [519, 77] width 26 height 11
click at [524, 101] on span "Received" at bounding box center [522, 97] width 23 height 7
click at [522, 137] on span "Select" at bounding box center [519, 130] width 26 height 11
click at [517, 154] on span "Received" at bounding box center [522, 150] width 23 height 7
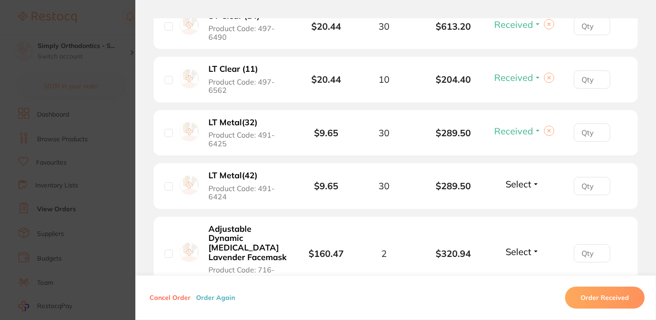
click at [516, 190] on span "Select" at bounding box center [519, 183] width 26 height 11
click at [517, 207] on span "Received" at bounding box center [522, 203] width 23 height 7
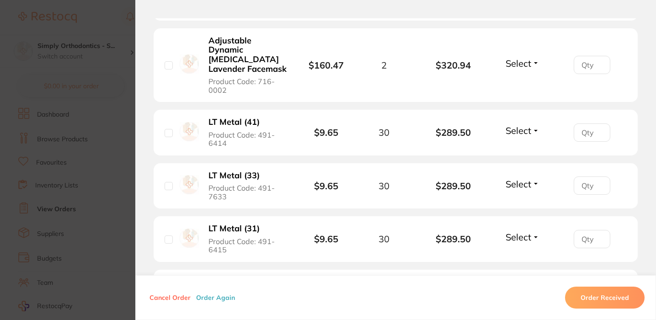
scroll to position [2563, 0]
click at [526, 68] on span "Select" at bounding box center [519, 62] width 26 height 11
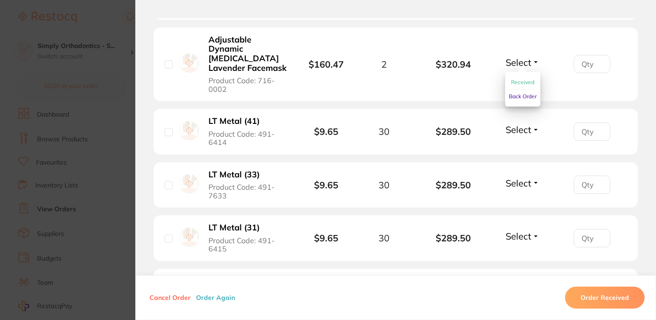
click at [522, 90] on button "Received" at bounding box center [522, 82] width 23 height 14
click at [521, 135] on span "Select" at bounding box center [519, 129] width 26 height 11
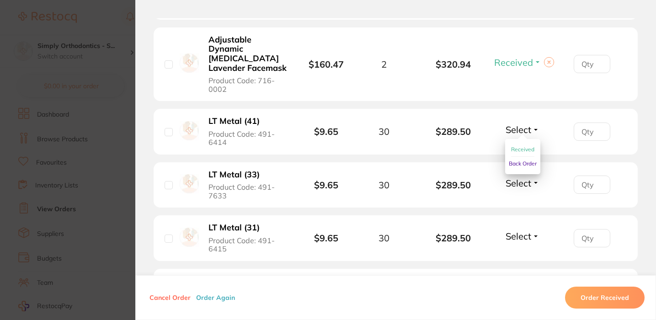
click at [520, 153] on span "Received" at bounding box center [522, 149] width 23 height 7
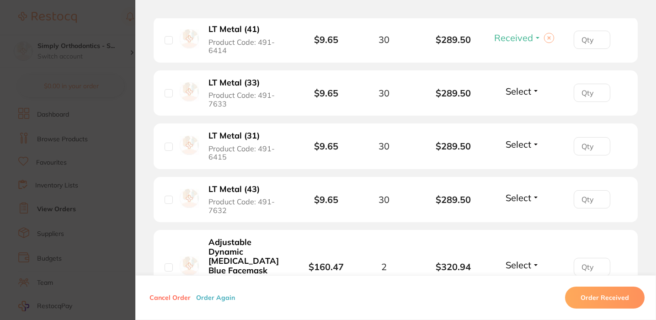
scroll to position [2656, 0]
click at [535, 96] on button "Select" at bounding box center [522, 90] width 39 height 11
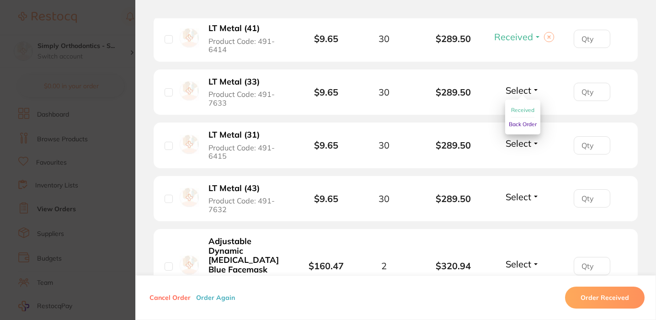
click at [522, 113] on span "Received" at bounding box center [522, 110] width 23 height 7
click at [521, 149] on span "Select" at bounding box center [519, 143] width 26 height 11
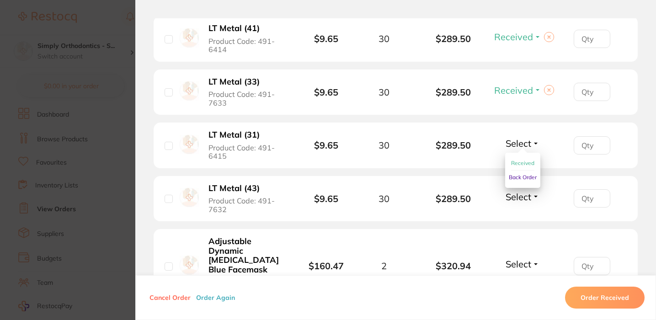
click at [520, 166] on span "Received" at bounding box center [522, 163] width 23 height 7
click at [518, 203] on span "Select" at bounding box center [519, 196] width 26 height 11
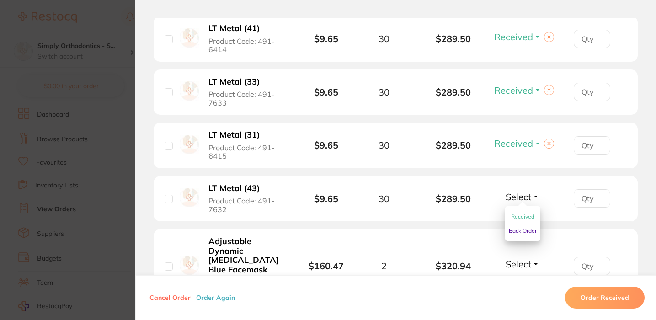
click at [515, 220] on span "Received" at bounding box center [522, 216] width 23 height 7
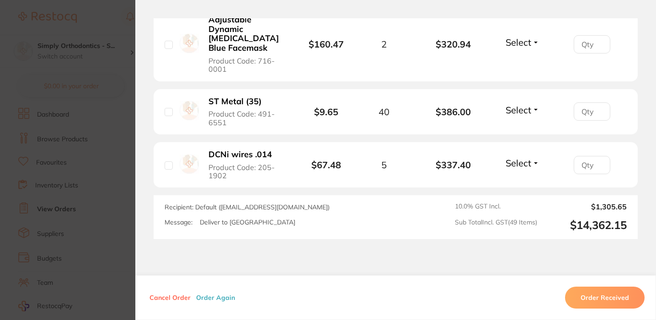
scroll to position [2885, 0]
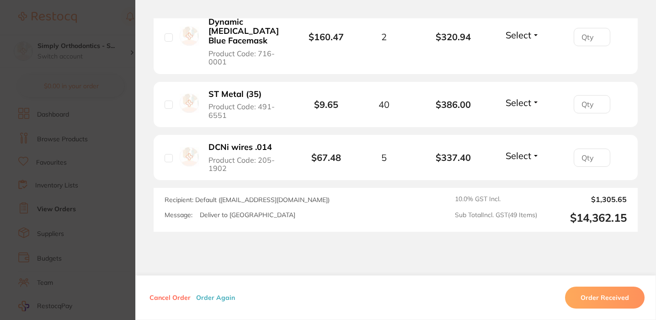
click at [516, 41] on span "Select" at bounding box center [519, 34] width 26 height 11
click at [517, 58] on span "Received" at bounding box center [522, 54] width 23 height 7
click at [519, 108] on span "Select" at bounding box center [519, 102] width 26 height 11
click at [513, 130] on button "Received" at bounding box center [522, 123] width 23 height 14
click at [512, 161] on button "Select" at bounding box center [522, 155] width 39 height 11
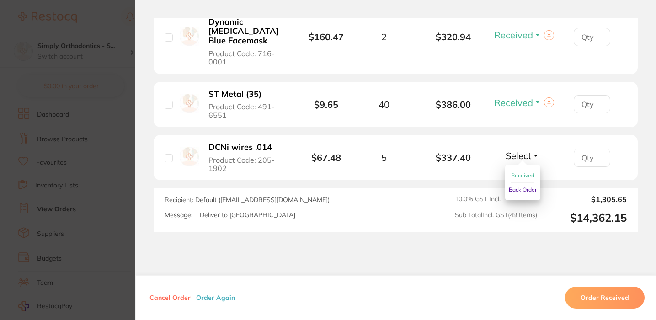
click at [514, 179] on span "Received" at bounding box center [522, 175] width 23 height 7
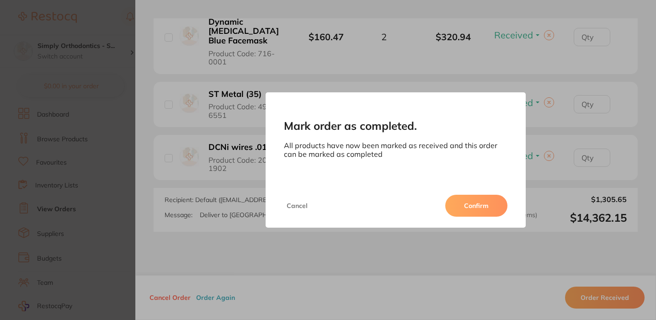
click at [484, 210] on button "Confirm" at bounding box center [476, 206] width 62 height 22
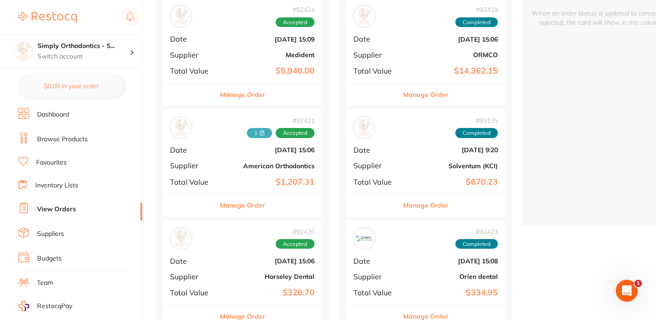
scroll to position [129, 0]
click at [227, 178] on b "$1,207.31" at bounding box center [268, 183] width 91 height 10
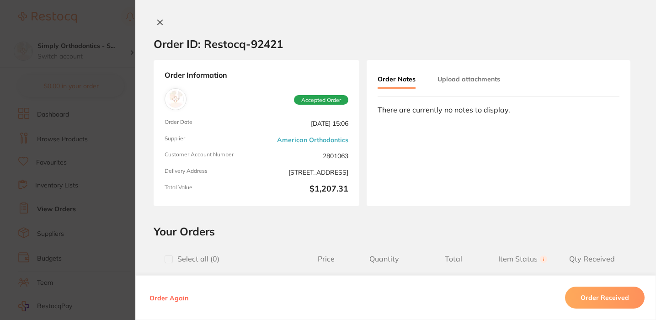
click at [227, 177] on section "Order ID: Restocq- 92421 Order Information Accepted Order Order Date [DATE] 15:…" at bounding box center [328, 160] width 656 height 320
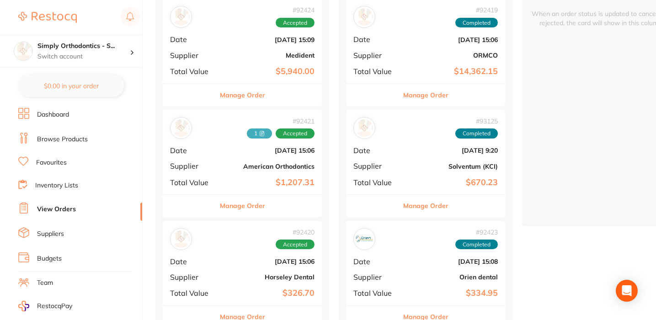
click at [227, 178] on b "$1,207.31" at bounding box center [268, 183] width 91 height 10
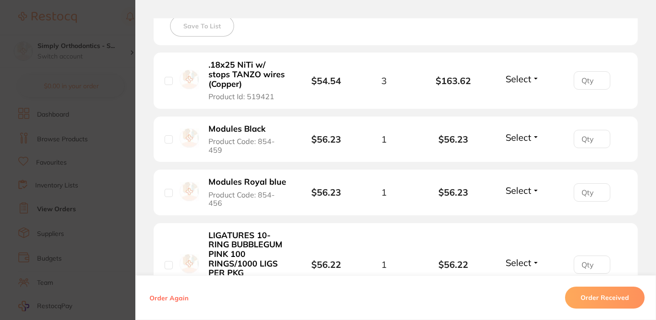
scroll to position [274, 0]
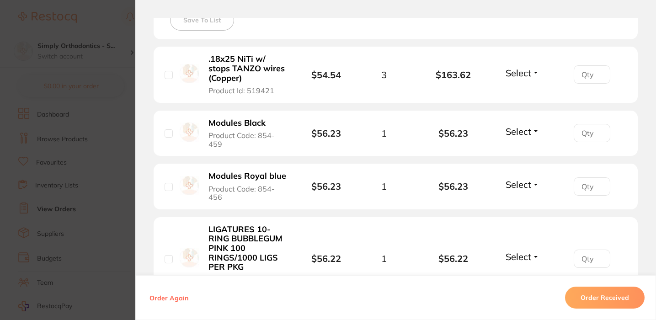
click at [514, 79] on button "Select" at bounding box center [522, 72] width 39 height 11
click at [524, 92] on span "Received" at bounding box center [522, 92] width 23 height 7
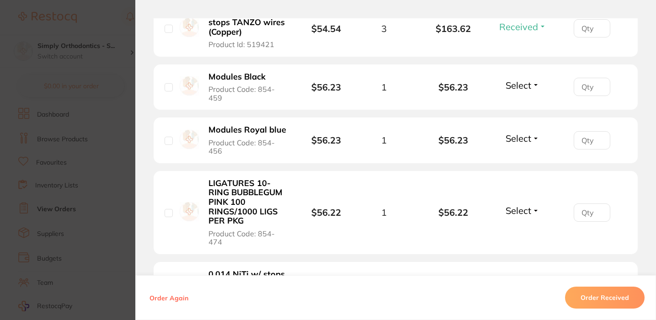
scroll to position [321, 0]
click at [525, 86] on span "Select" at bounding box center [519, 84] width 26 height 11
click at [528, 106] on span "Received" at bounding box center [522, 104] width 23 height 7
click at [523, 137] on span "Select" at bounding box center [519, 137] width 26 height 11
click at [526, 158] on span "Received" at bounding box center [522, 157] width 23 height 7
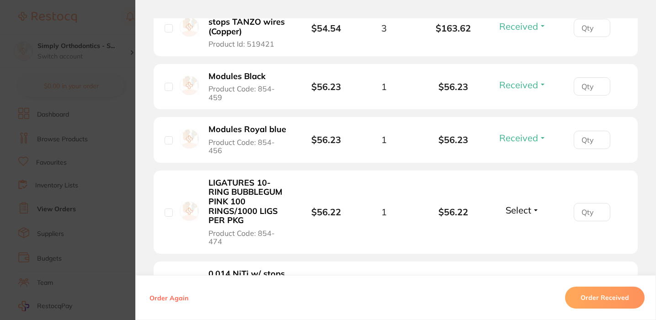
click at [517, 210] on span "Select" at bounding box center [519, 209] width 26 height 11
click at [522, 228] on button "Received" at bounding box center [522, 230] width 23 height 14
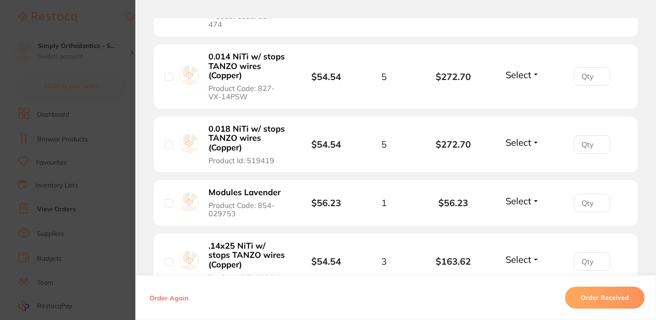
scroll to position [540, 0]
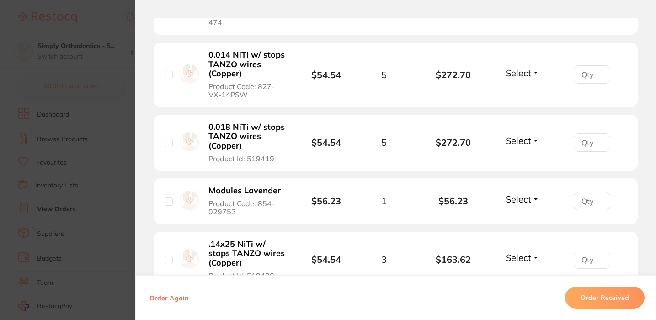
click at [522, 78] on span "Select" at bounding box center [519, 72] width 26 height 11
click at [523, 93] on span "Received" at bounding box center [522, 92] width 23 height 7
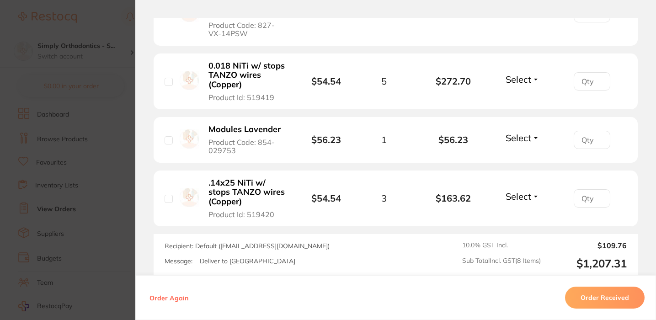
scroll to position [600, 0]
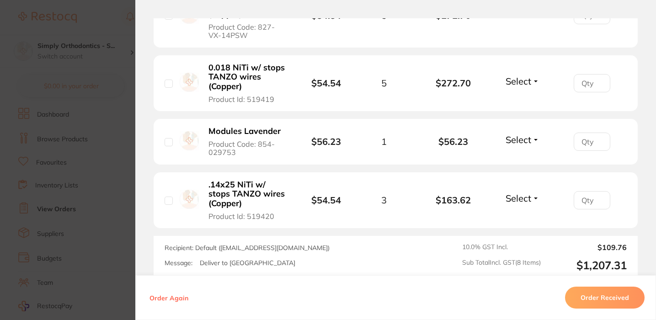
click at [506, 142] on span "Select" at bounding box center [519, 139] width 26 height 11
click at [520, 161] on span "Received" at bounding box center [522, 159] width 23 height 7
click at [524, 197] on span "Select" at bounding box center [519, 198] width 26 height 11
click at [524, 221] on span "Received" at bounding box center [522, 217] width 23 height 7
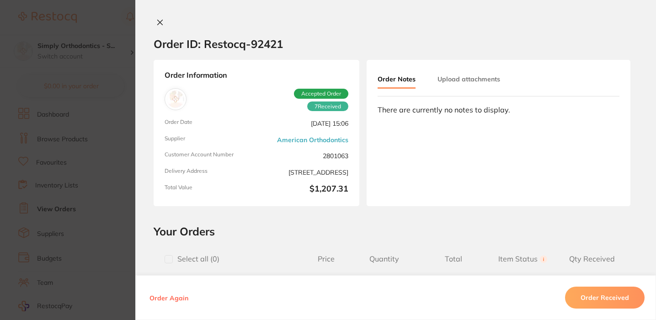
scroll to position [0, 0]
click at [457, 79] on button "Upload attachments" at bounding box center [469, 79] width 63 height 16
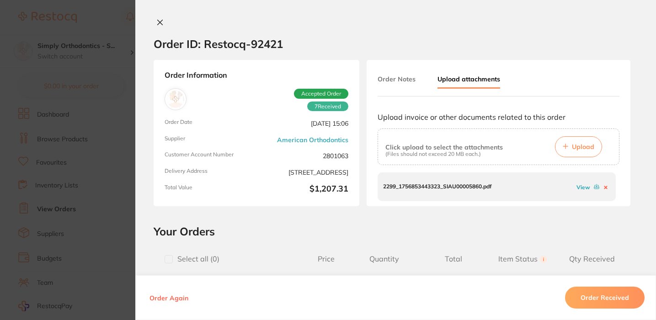
click at [430, 188] on p "2299_1756853443323_SIAU00005860.pdf" at bounding box center [437, 186] width 108 height 6
click at [578, 187] on link "View" at bounding box center [584, 187] width 14 height 7
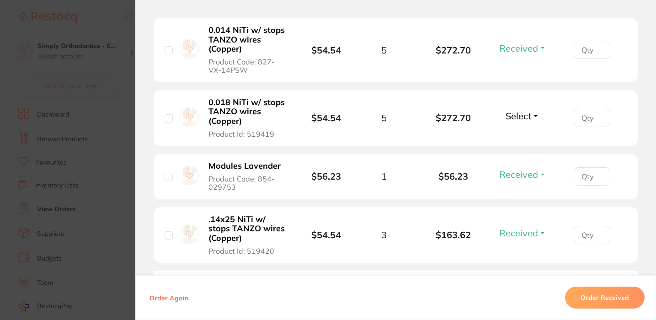
scroll to position [566, 0]
click at [514, 117] on span "Select" at bounding box center [519, 114] width 26 height 11
click at [478, 115] on b "$272.70" at bounding box center [454, 117] width 70 height 11
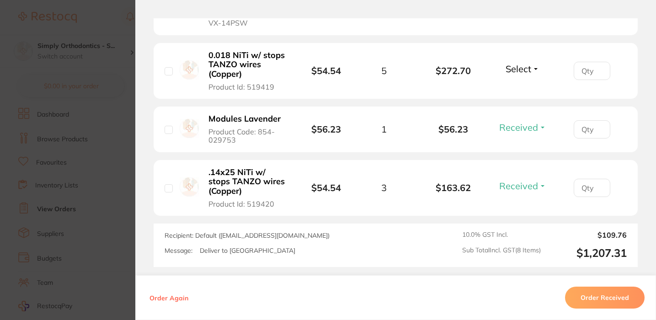
scroll to position [611, 0]
click at [522, 75] on span "Select" at bounding box center [519, 69] width 26 height 11
click at [524, 75] on span "Select" at bounding box center [519, 69] width 26 height 11
click at [521, 104] on span "Back Order" at bounding box center [523, 103] width 28 height 7
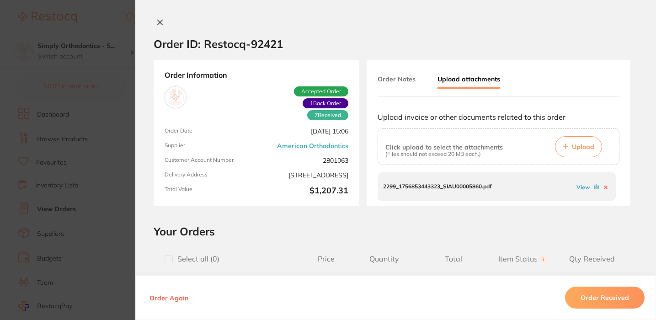
scroll to position [0, 0]
click at [159, 22] on icon at bounding box center [159, 22] width 7 height 7
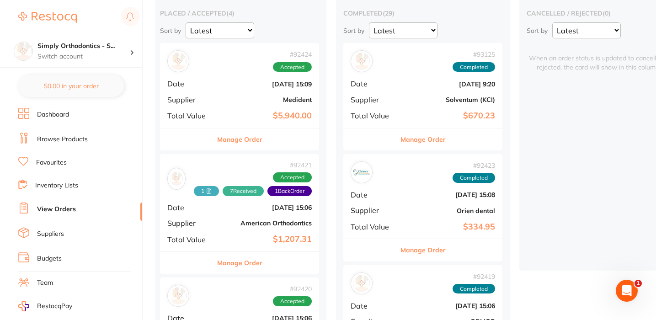
scroll to position [98, 0]
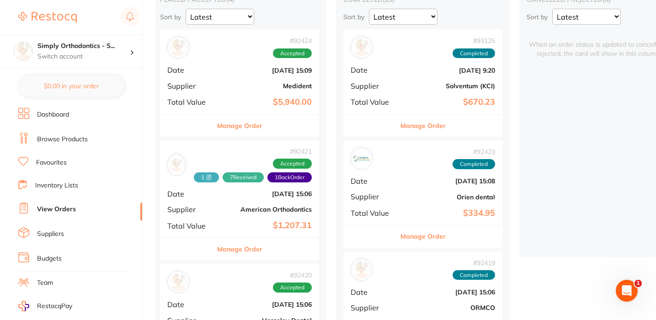
click at [236, 247] on button "Manage Order" at bounding box center [239, 249] width 45 height 22
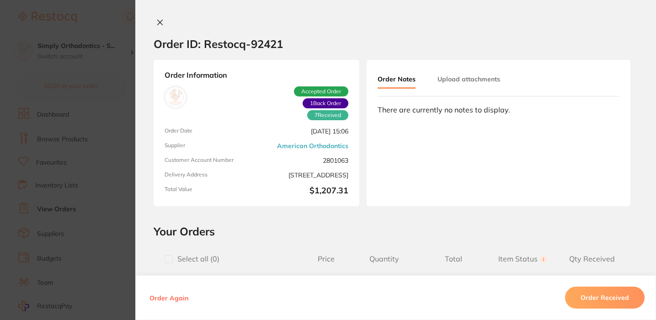
click at [158, 21] on icon at bounding box center [159, 22] width 7 height 7
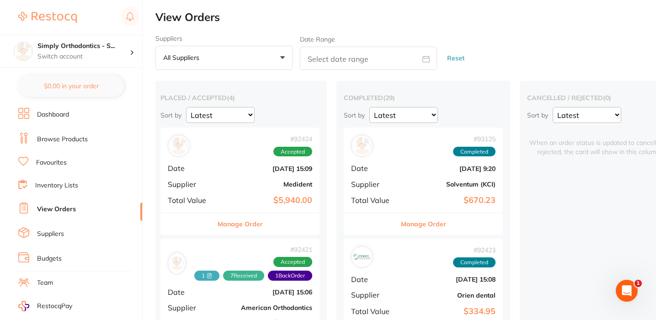
click at [314, 159] on div "# 92424 Accepted Date Sept 2 2025, 15:09 Supplier Medident Total Value $5,940.00" at bounding box center [240, 170] width 159 height 85
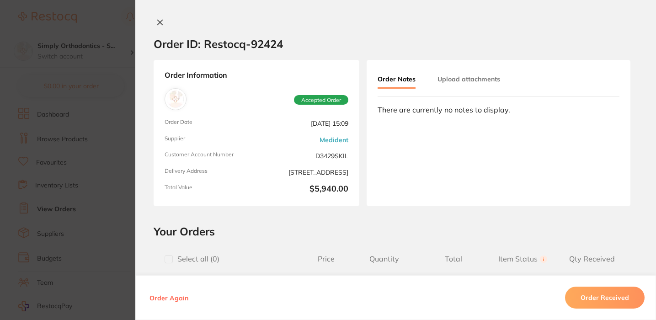
click at [158, 21] on icon at bounding box center [159, 22] width 7 height 7
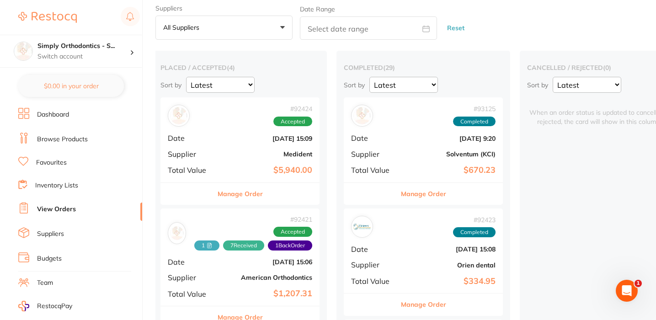
scroll to position [32, 0]
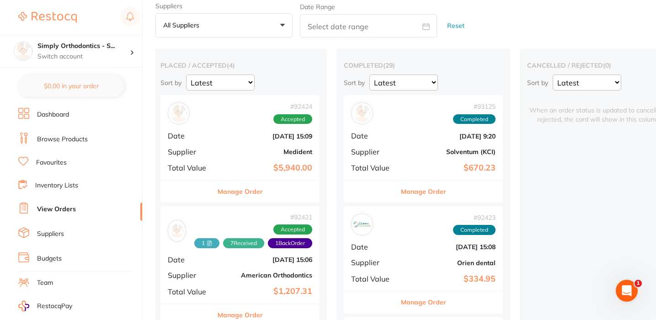
click at [241, 194] on button "Manage Order" at bounding box center [240, 192] width 45 height 22
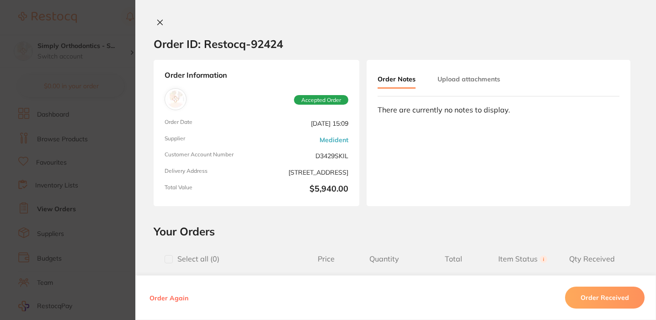
click at [158, 21] on icon at bounding box center [160, 22] width 5 height 5
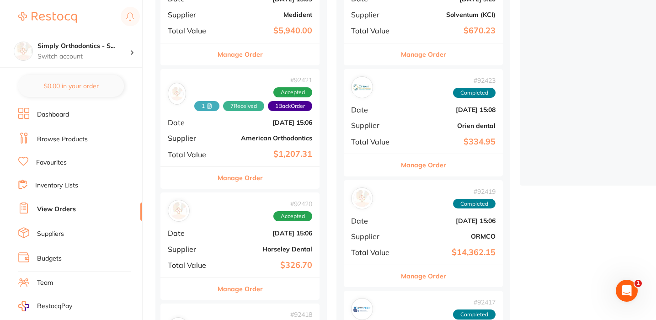
scroll to position [170, 0]
click at [244, 176] on button "Manage Order" at bounding box center [240, 177] width 45 height 22
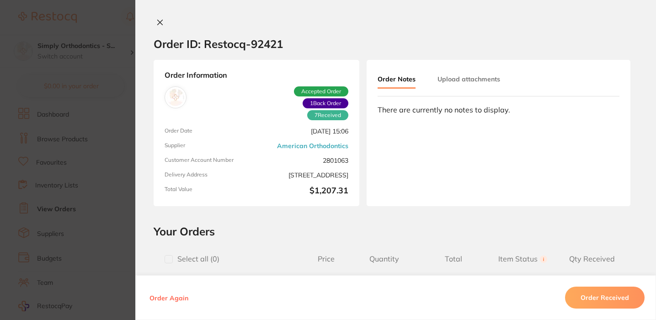
click at [157, 21] on icon at bounding box center [159, 22] width 7 height 7
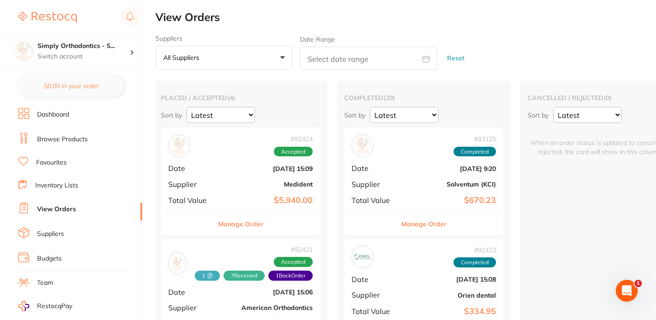
click at [419, 222] on button "Manage Order" at bounding box center [424, 224] width 45 height 22
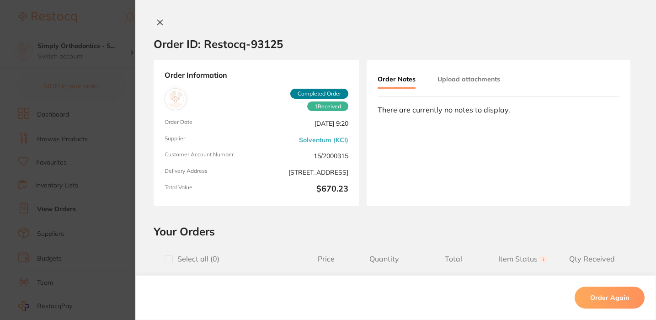
click at [449, 75] on button "Upload attachments" at bounding box center [469, 79] width 63 height 16
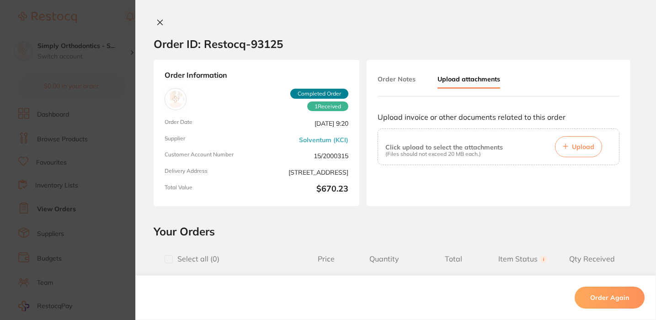
click at [574, 154] on button "Upload" at bounding box center [578, 146] width 47 height 21
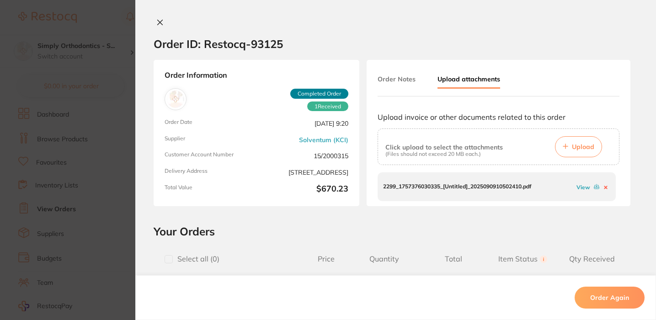
click at [158, 21] on icon at bounding box center [159, 22] width 7 height 7
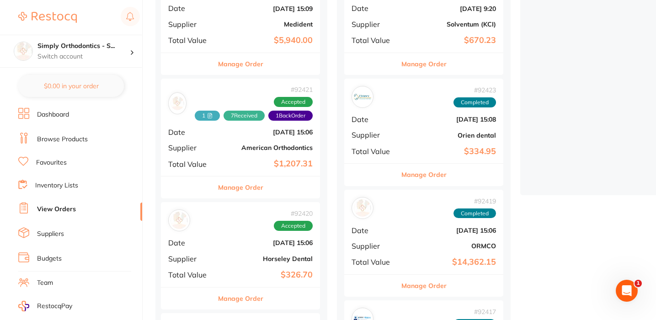
scroll to position [161, 0]
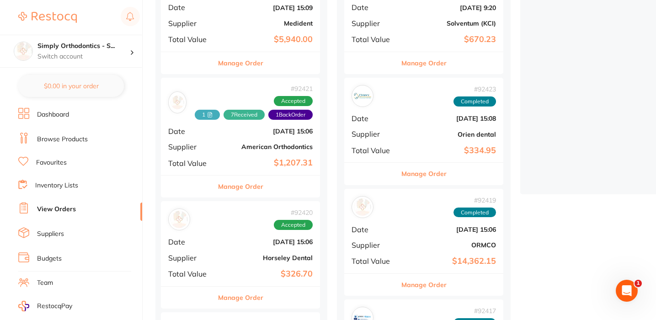
click at [417, 170] on button "Manage Order" at bounding box center [424, 174] width 45 height 22
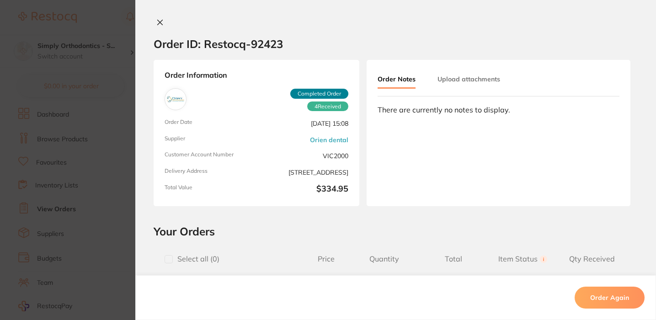
click at [446, 78] on button "Upload attachments" at bounding box center [469, 79] width 63 height 16
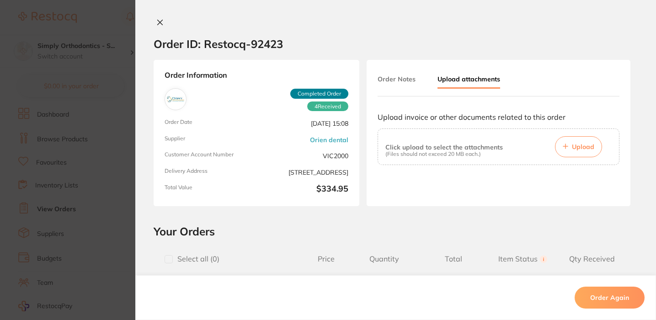
click at [572, 148] on span "Upload" at bounding box center [583, 147] width 22 height 8
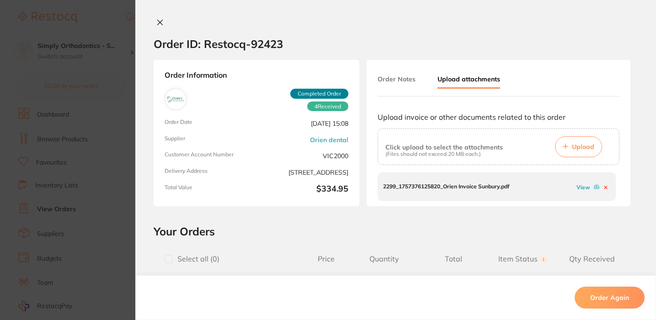
click at [584, 186] on link "View" at bounding box center [584, 187] width 14 height 7
click at [158, 22] on icon at bounding box center [160, 22] width 5 height 5
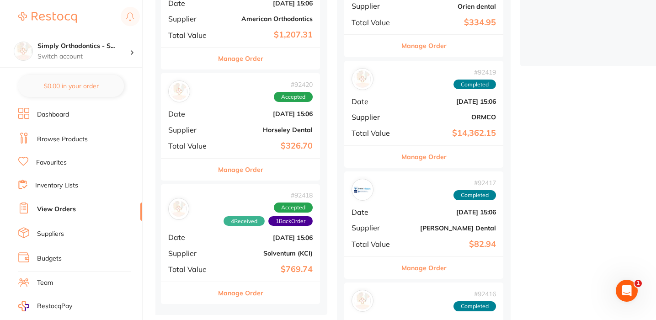
scroll to position [301, 0]
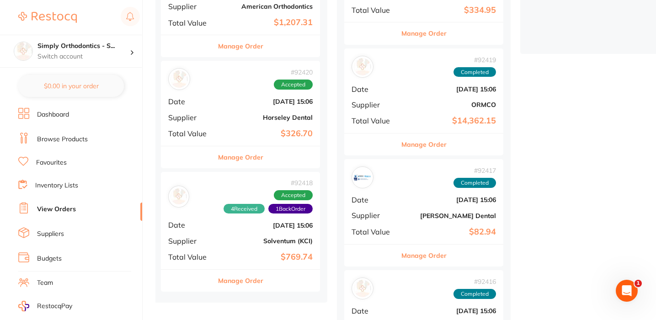
click at [417, 144] on button "Manage Order" at bounding box center [424, 145] width 45 height 22
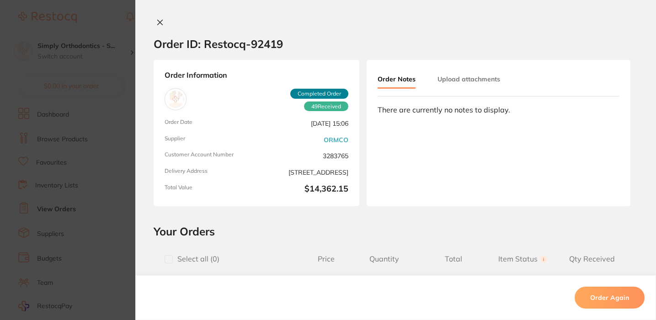
click at [456, 84] on button "Upload attachments" at bounding box center [469, 79] width 63 height 16
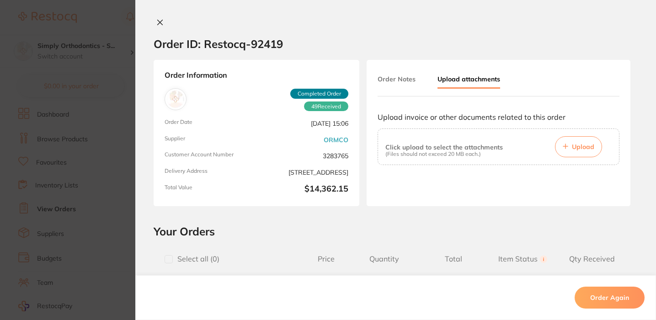
click at [572, 148] on span "Upload" at bounding box center [583, 147] width 22 height 8
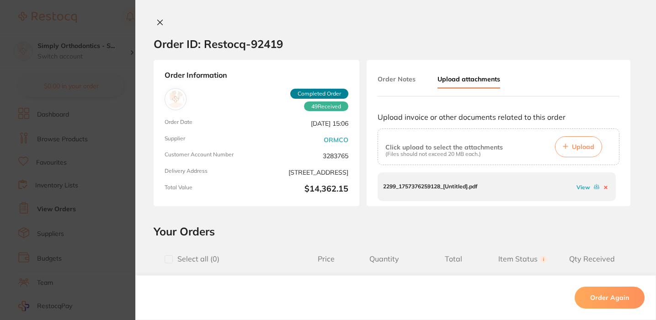
click at [156, 22] on icon at bounding box center [159, 22] width 7 height 7
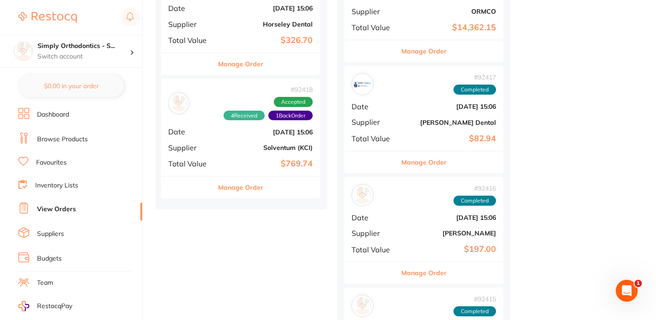
scroll to position [395, 0]
click at [421, 161] on button "Manage Order" at bounding box center [424, 162] width 45 height 22
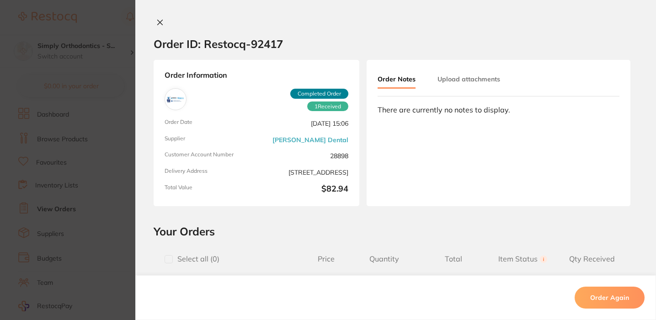
click at [446, 78] on button "Upload attachments" at bounding box center [469, 79] width 63 height 16
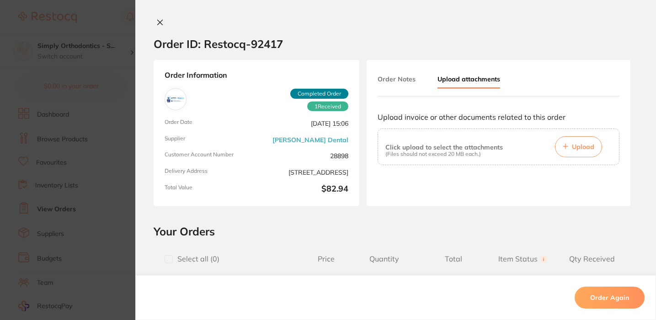
click at [578, 143] on button "Upload" at bounding box center [578, 146] width 47 height 21
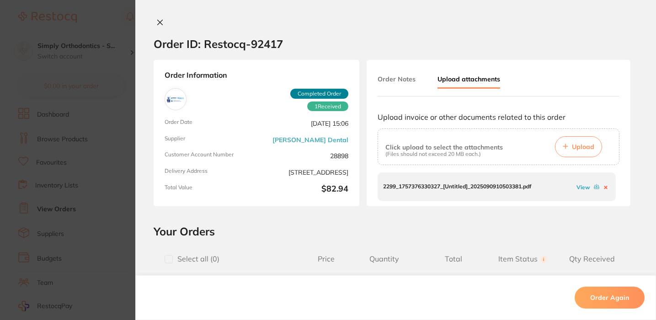
click at [158, 21] on icon at bounding box center [160, 22] width 5 height 5
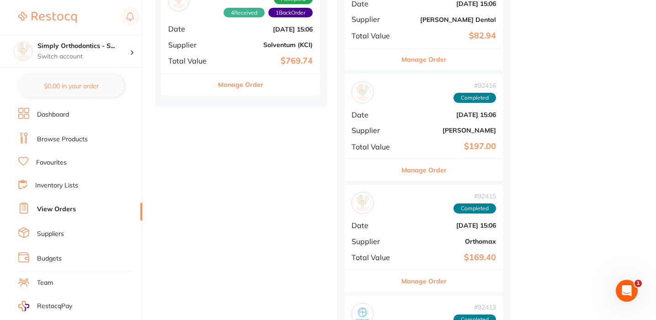
scroll to position [499, 0]
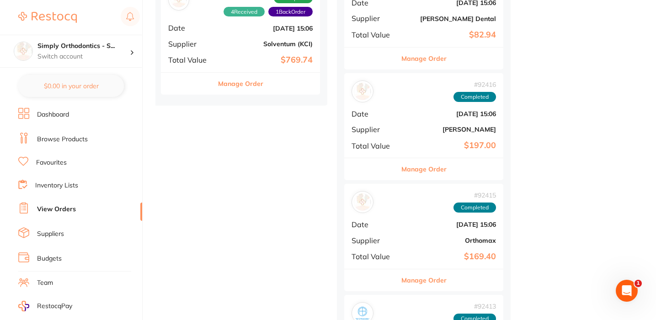
click at [427, 166] on button "Manage Order" at bounding box center [424, 169] width 45 height 22
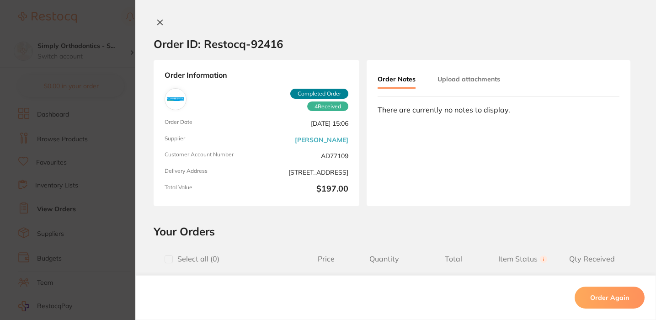
click at [161, 24] on button at bounding box center [160, 23] width 13 height 10
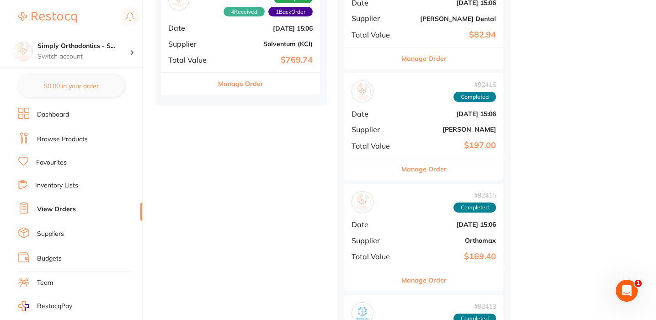
click at [429, 167] on button "Manage Order" at bounding box center [424, 169] width 45 height 22
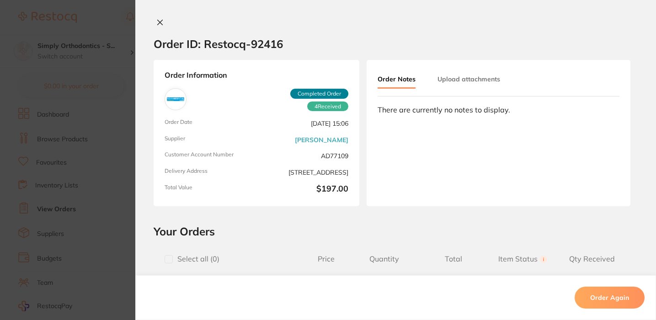
click at [456, 78] on button "Upload attachments" at bounding box center [469, 79] width 63 height 16
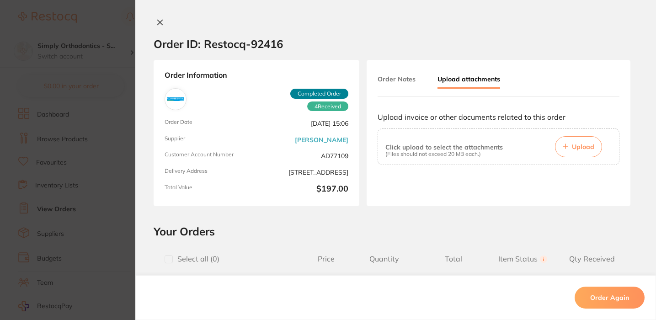
click at [569, 151] on button "Upload" at bounding box center [578, 146] width 47 height 21
click at [581, 153] on button "Upload" at bounding box center [578, 146] width 47 height 21
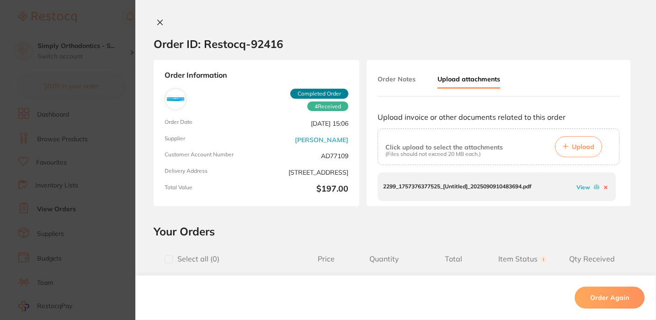
click at [580, 150] on span "Upload" at bounding box center [583, 147] width 22 height 8
click at [156, 22] on icon at bounding box center [159, 22] width 7 height 7
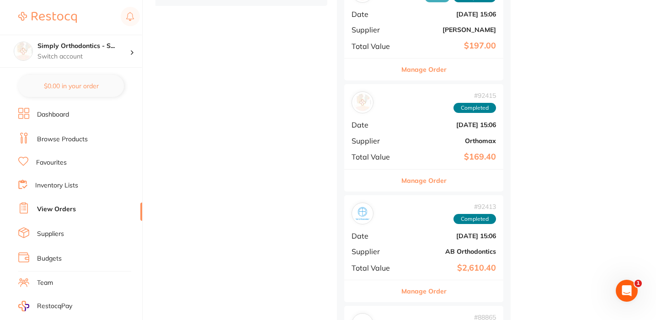
scroll to position [598, 0]
click at [418, 175] on button "Manage Order" at bounding box center [424, 181] width 45 height 22
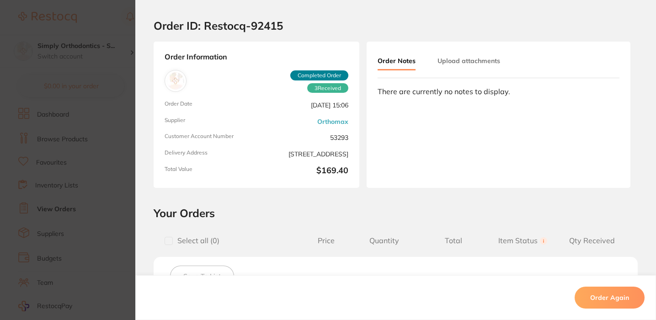
click at [456, 61] on button "Upload attachments" at bounding box center [469, 61] width 63 height 16
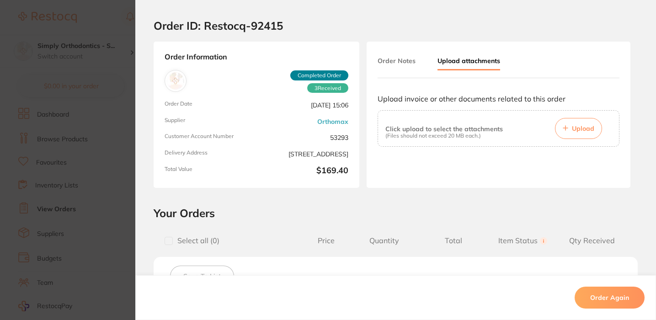
click at [576, 132] on span "Upload" at bounding box center [583, 128] width 22 height 8
click at [571, 123] on button "Upload" at bounding box center [578, 128] width 47 height 21
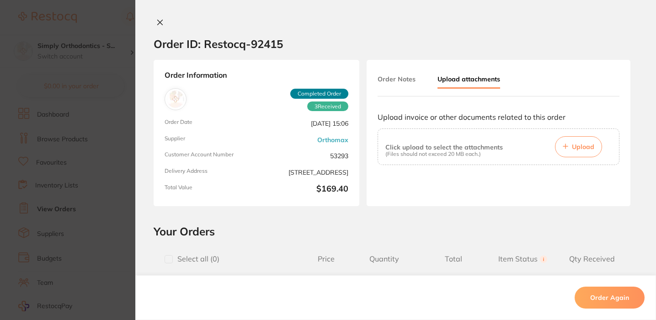
scroll to position [543, 0]
click at [563, 149] on icon at bounding box center [565, 146] width 5 height 5
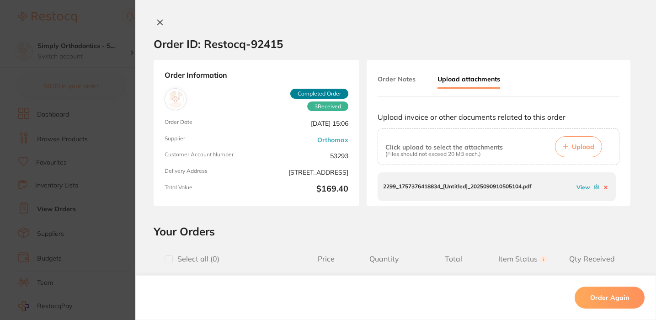
click at [158, 21] on icon at bounding box center [160, 22] width 5 height 5
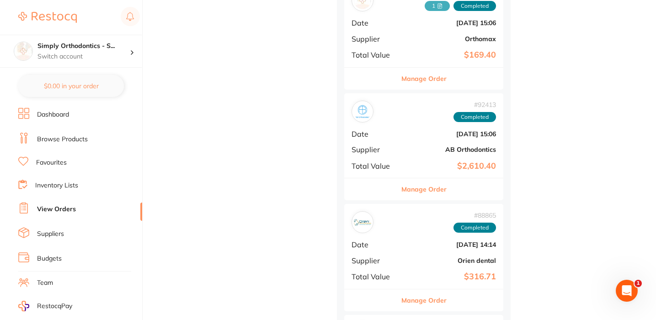
scroll to position [701, 0]
click at [418, 181] on button "Manage Order" at bounding box center [424, 188] width 45 height 22
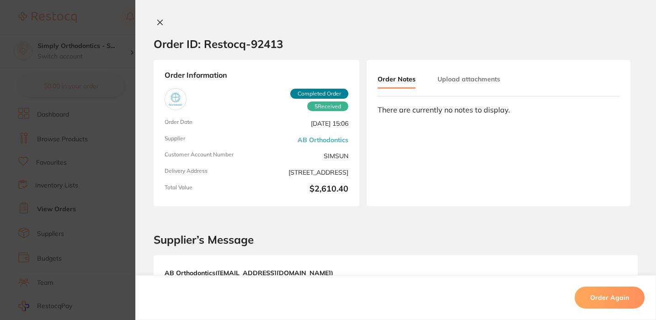
click at [466, 78] on button "Upload attachments" at bounding box center [469, 79] width 63 height 16
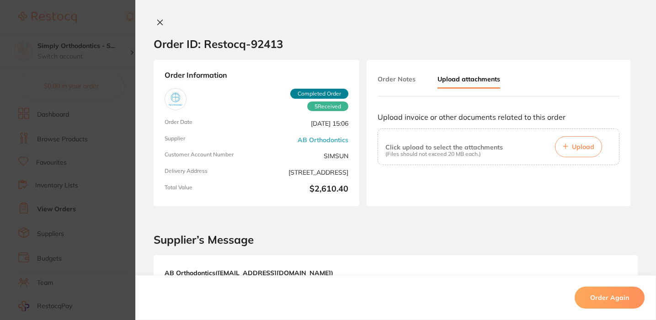
click at [583, 149] on span "Upload" at bounding box center [583, 147] width 22 height 8
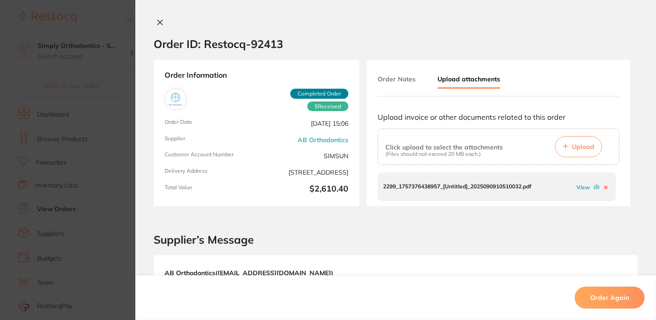
click at [158, 22] on icon at bounding box center [160, 22] width 5 height 5
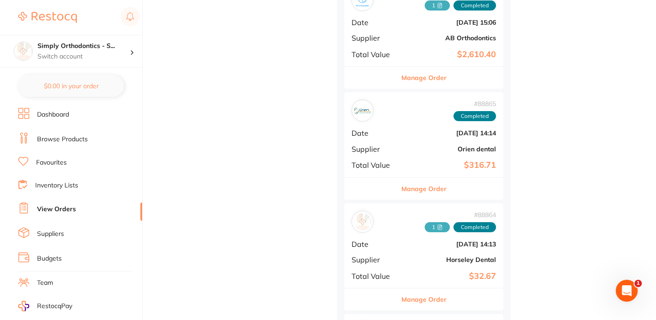
scroll to position [813, 0]
click at [426, 180] on button "Manage Order" at bounding box center [424, 188] width 45 height 22
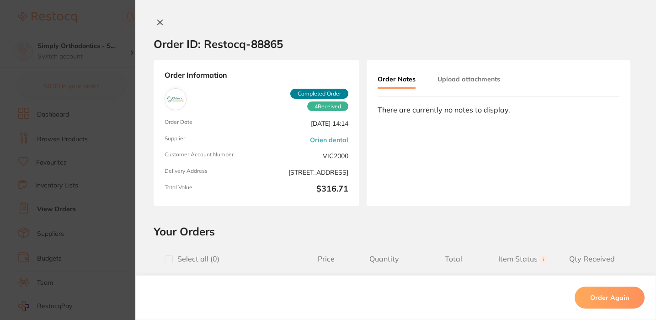
click at [158, 24] on icon at bounding box center [160, 22] width 5 height 5
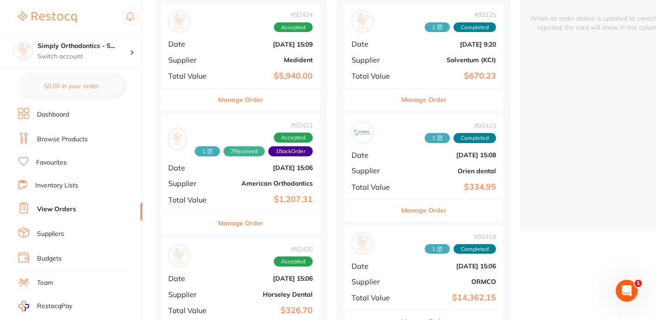
scroll to position [124, 0]
click at [424, 205] on button "Manage Order" at bounding box center [424, 210] width 45 height 22
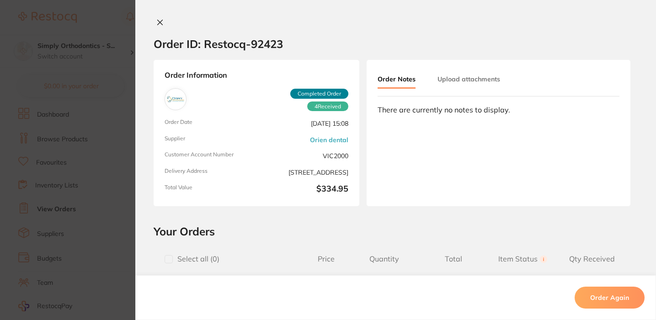
click at [160, 27] on button at bounding box center [160, 23] width 13 height 10
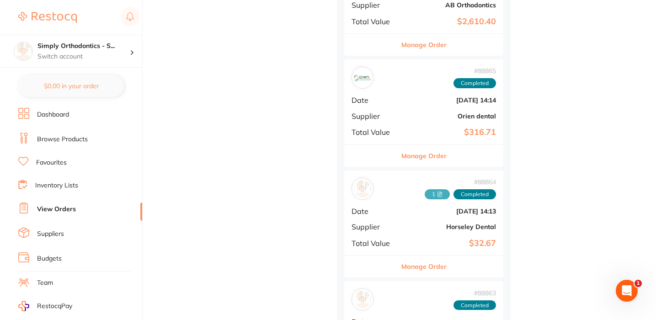
scroll to position [849, 0]
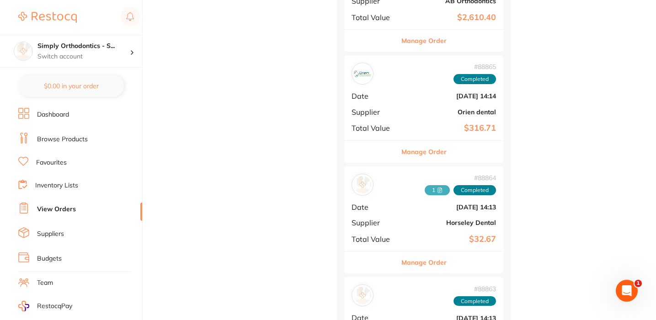
click at [417, 144] on button "Manage Order" at bounding box center [424, 152] width 45 height 22
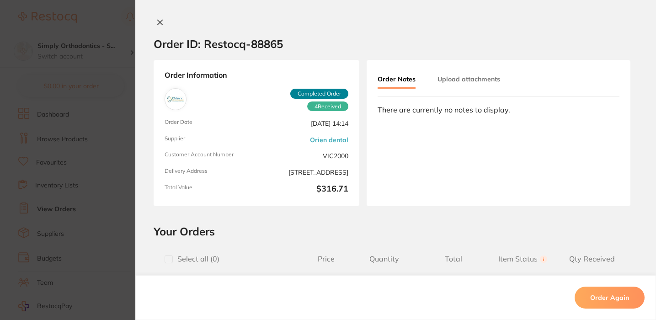
click at [157, 26] on icon at bounding box center [159, 22] width 7 height 7
